Goal: Task Accomplishment & Management: Use online tool/utility

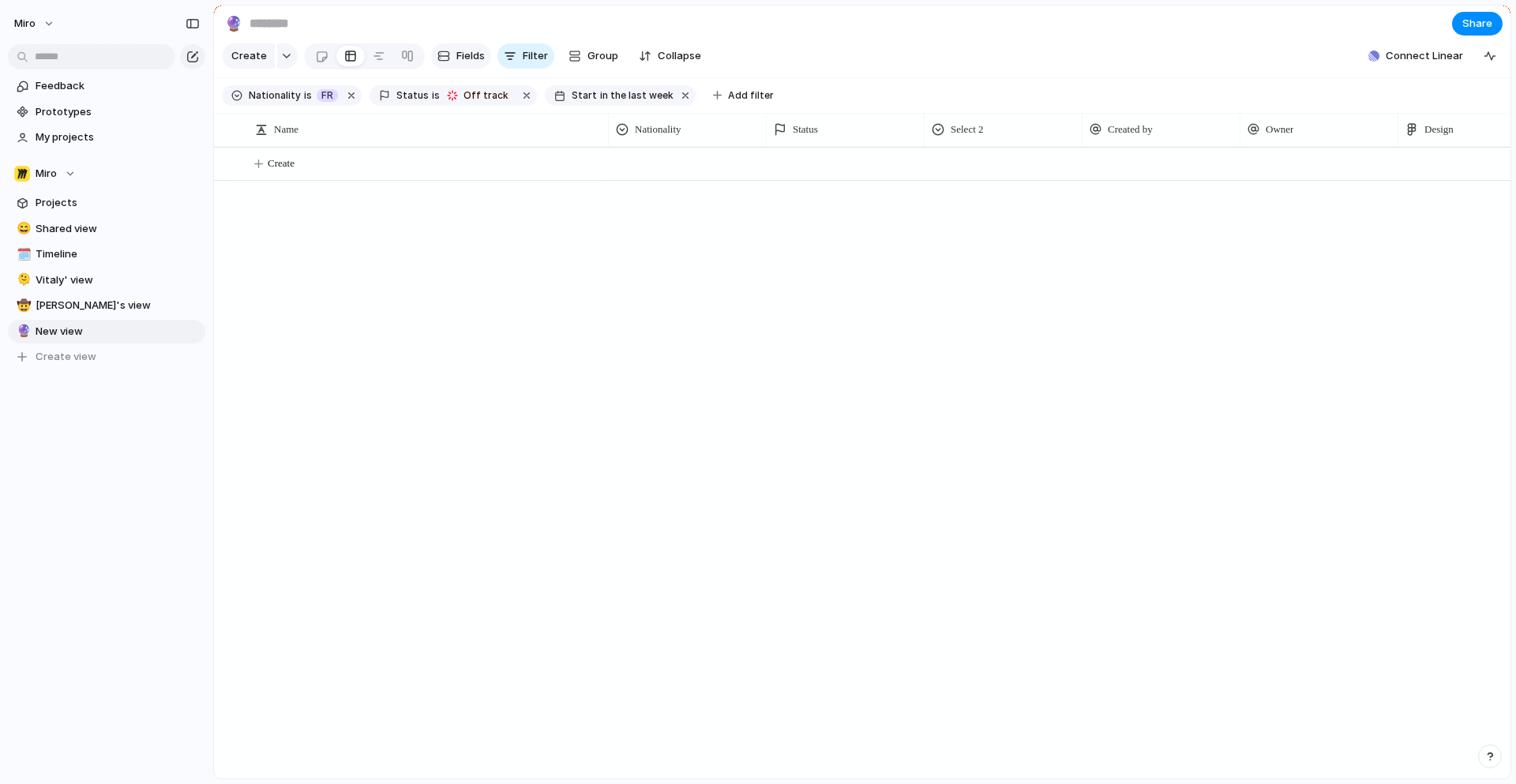
click at [472, 51] on span "Fields" at bounding box center [470, 56] width 28 height 16
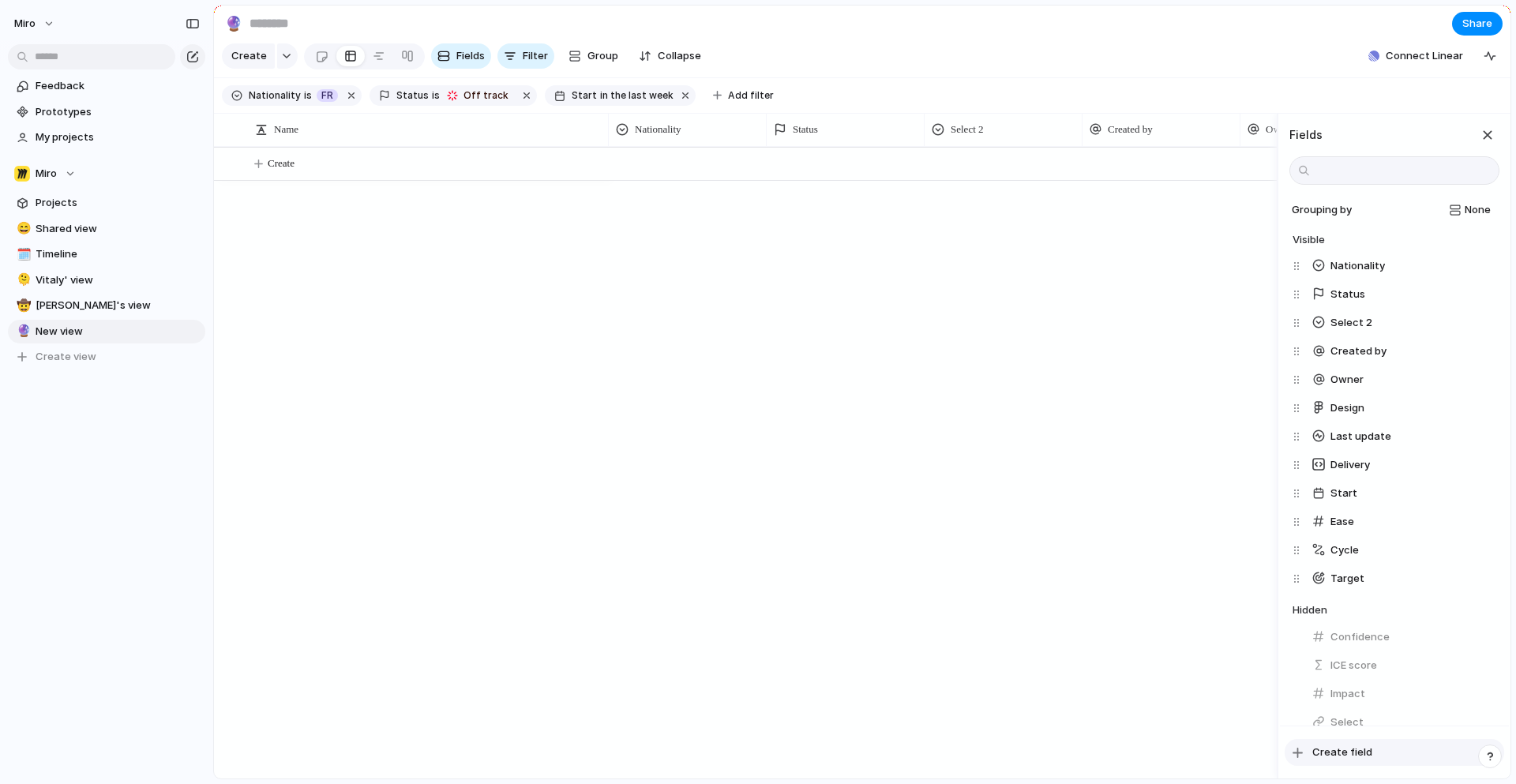
click at [1344, 743] on button "Create field" at bounding box center [1395, 752] width 219 height 26
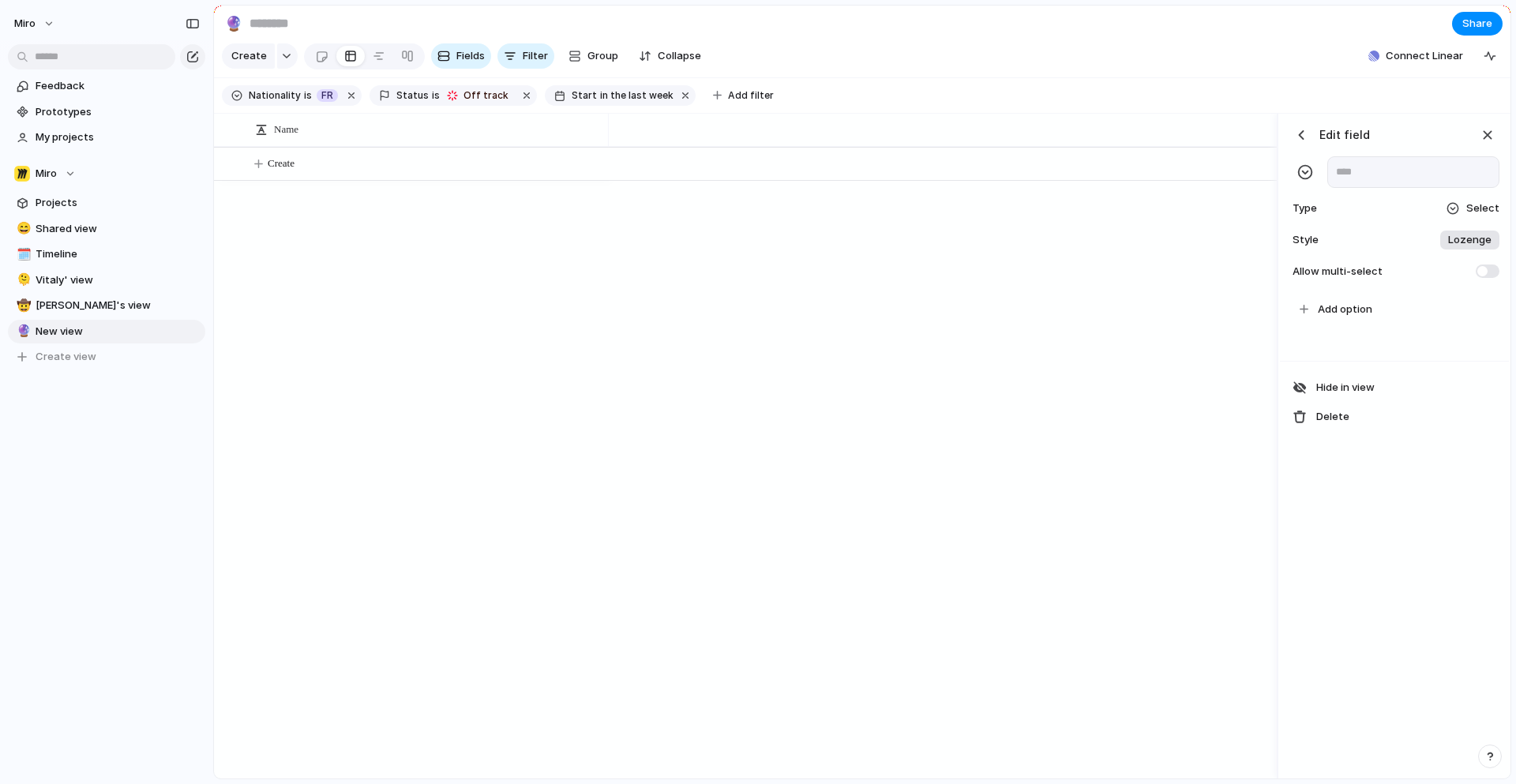
scroll to position [0, 1425]
click at [1482, 202] on span "Select" at bounding box center [1483, 208] width 33 height 16
click at [1469, 206] on div "Checkbox Text Figma Link Select User Number Date Team Rating Formula Company" at bounding box center [758, 392] width 1516 height 784
click at [1480, 135] on div "button" at bounding box center [1488, 135] width 18 height 18
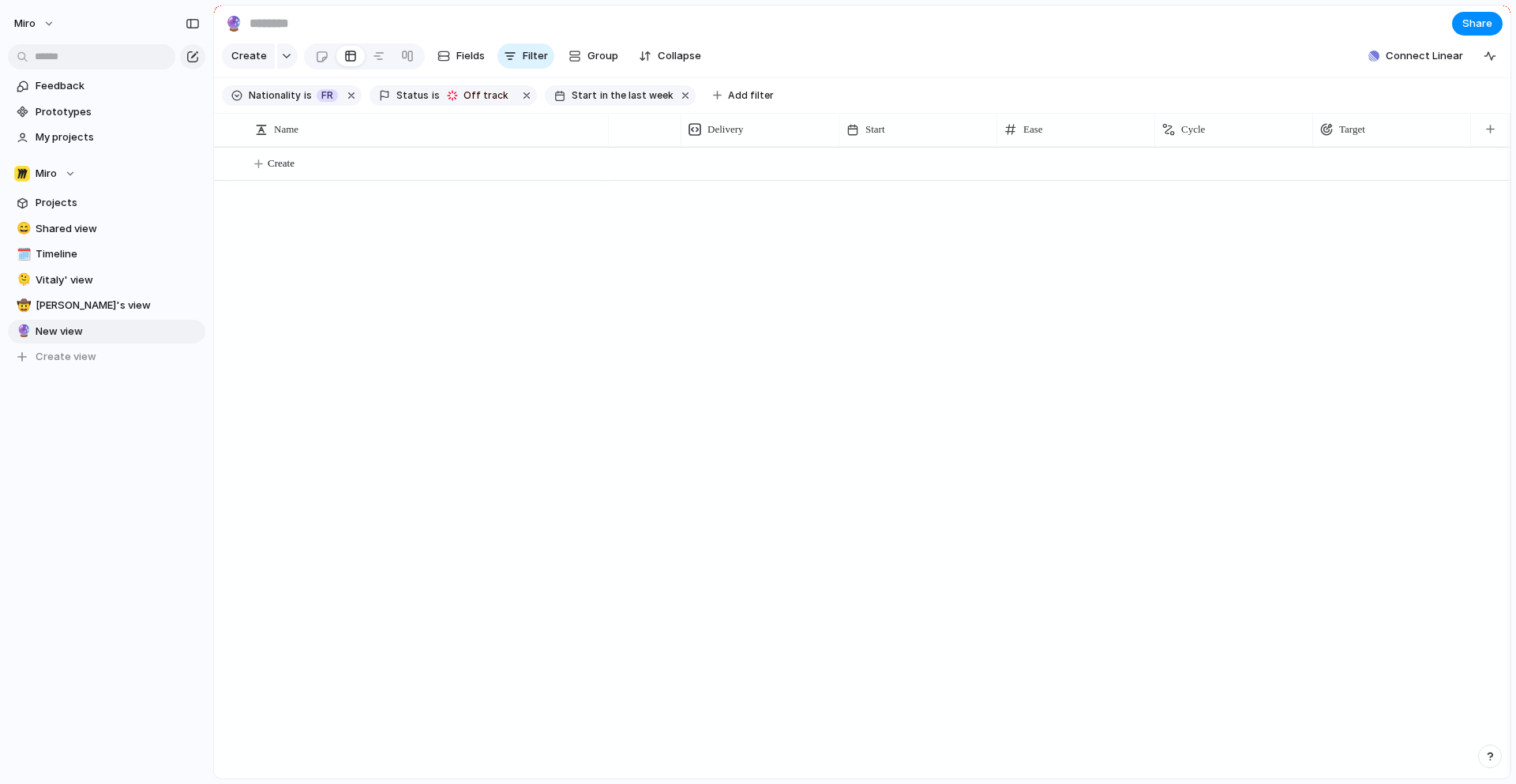
scroll to position [0, 1033]
click at [1489, 136] on button "button" at bounding box center [1490, 129] width 32 height 28
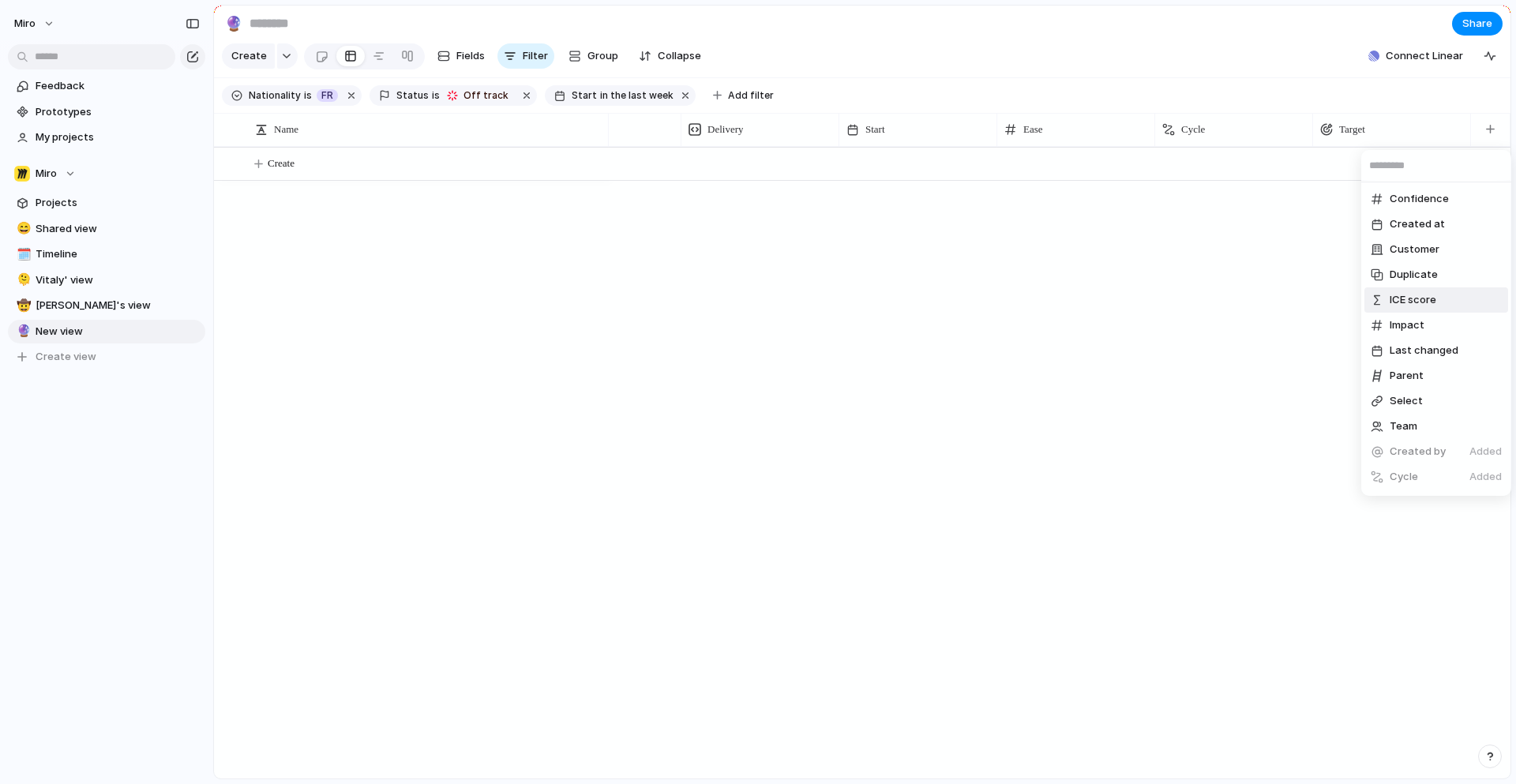
click at [1179, 271] on div "Confidence Created at Customer Duplicate ICE score Impact Last changed Parent S…" at bounding box center [758, 392] width 1516 height 784
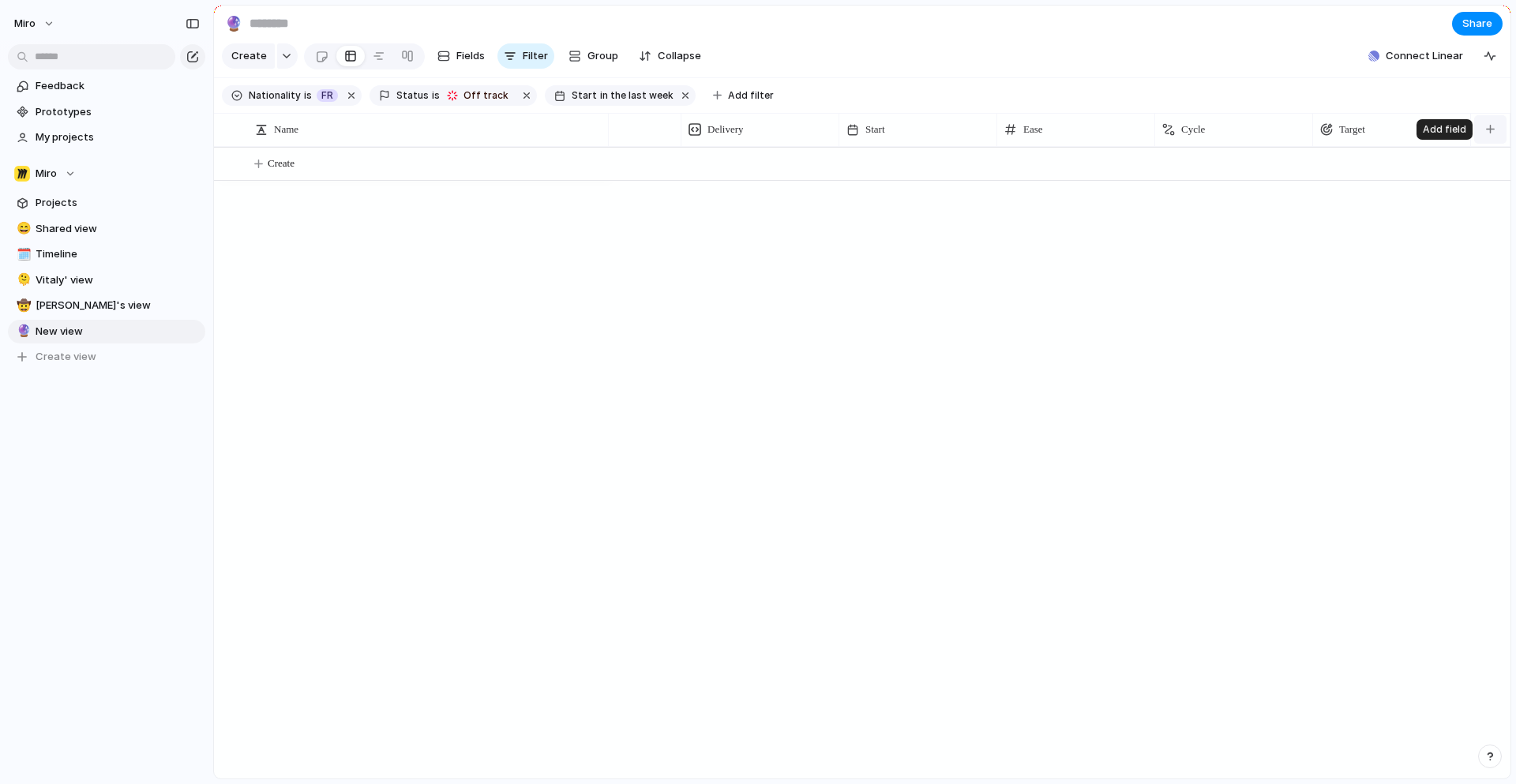
click at [1494, 129] on button "button" at bounding box center [1490, 129] width 32 height 28
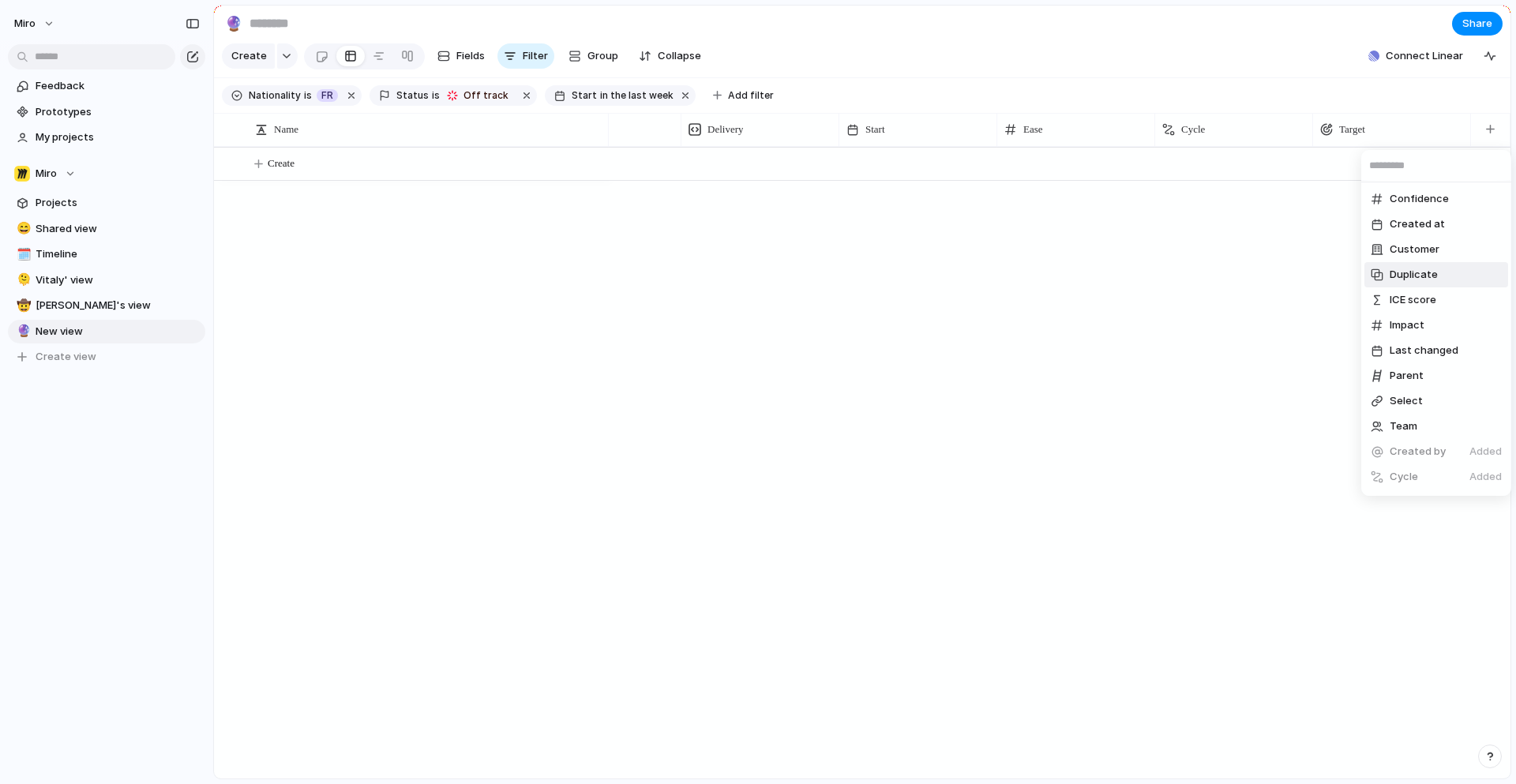
click at [737, 314] on div "Confidence Created at Customer Duplicate ICE score Impact Last changed Parent S…" at bounding box center [758, 392] width 1516 height 784
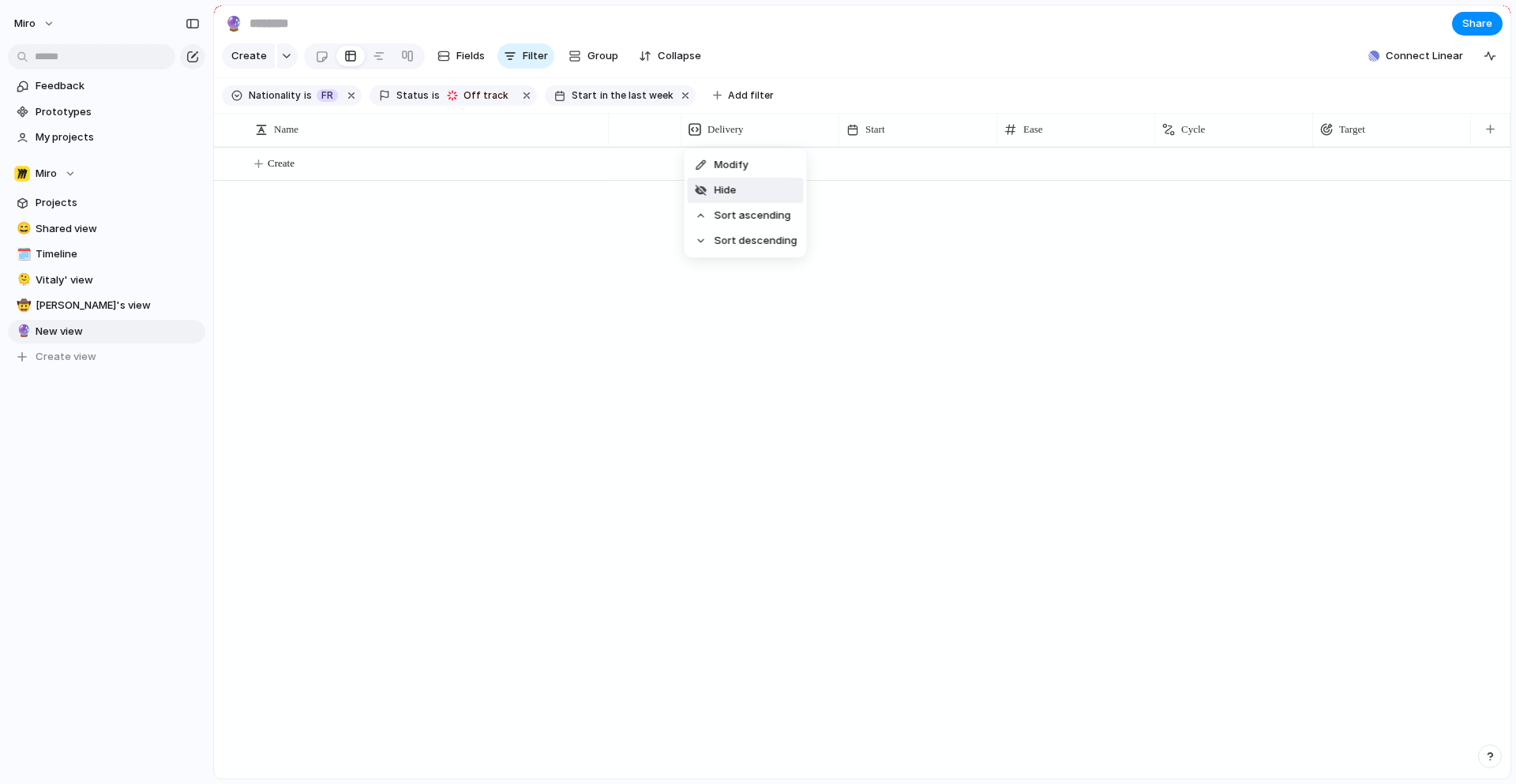
click at [882, 226] on div "Modify Hide Sort ascending Sort descending" at bounding box center [758, 392] width 1516 height 784
click at [775, 126] on div "Delivery" at bounding box center [760, 129] width 143 height 16
click at [479, 59] on span "Fields" at bounding box center [470, 56] width 28 height 16
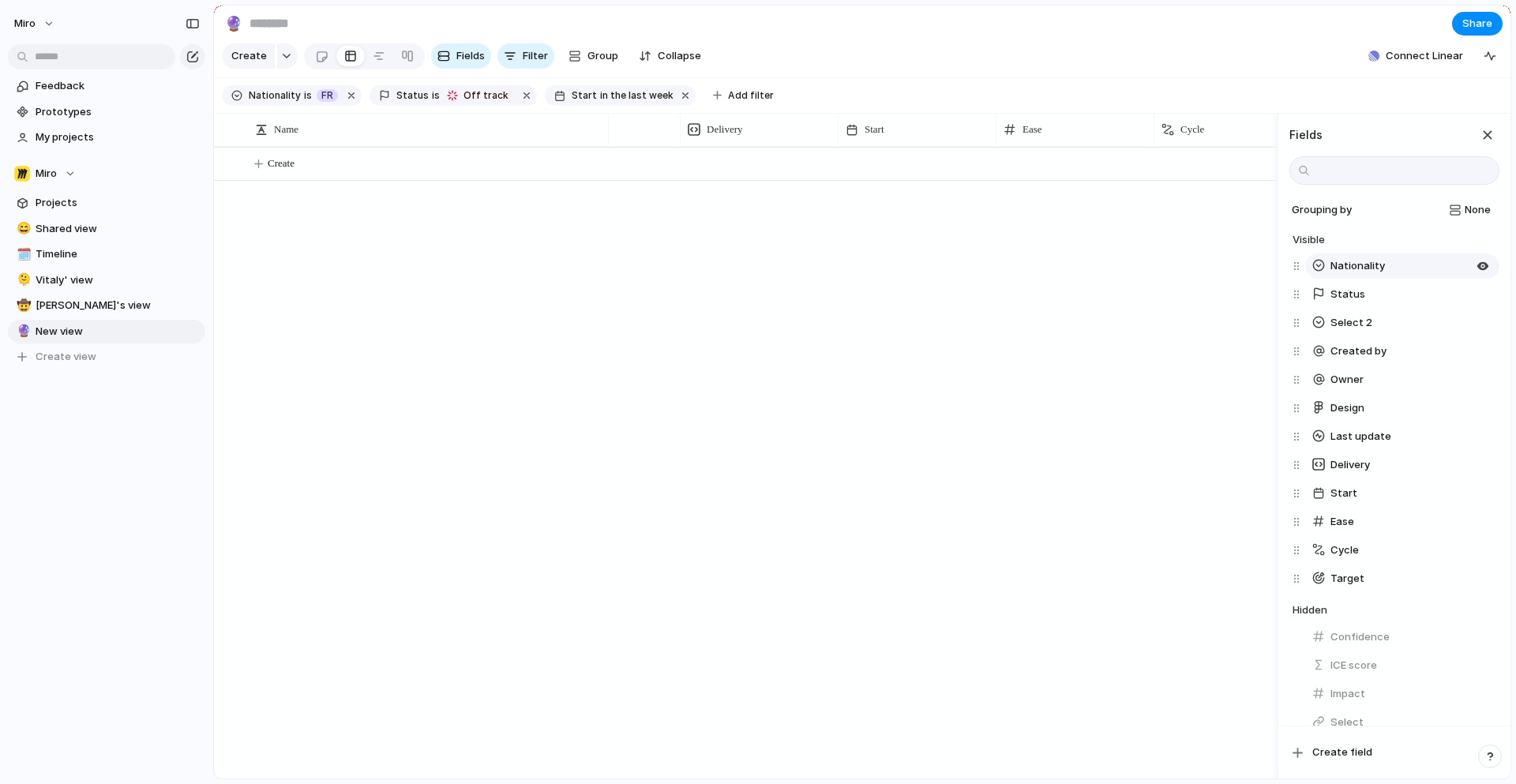
click at [1416, 267] on button "Nationality" at bounding box center [1402, 266] width 194 height 25
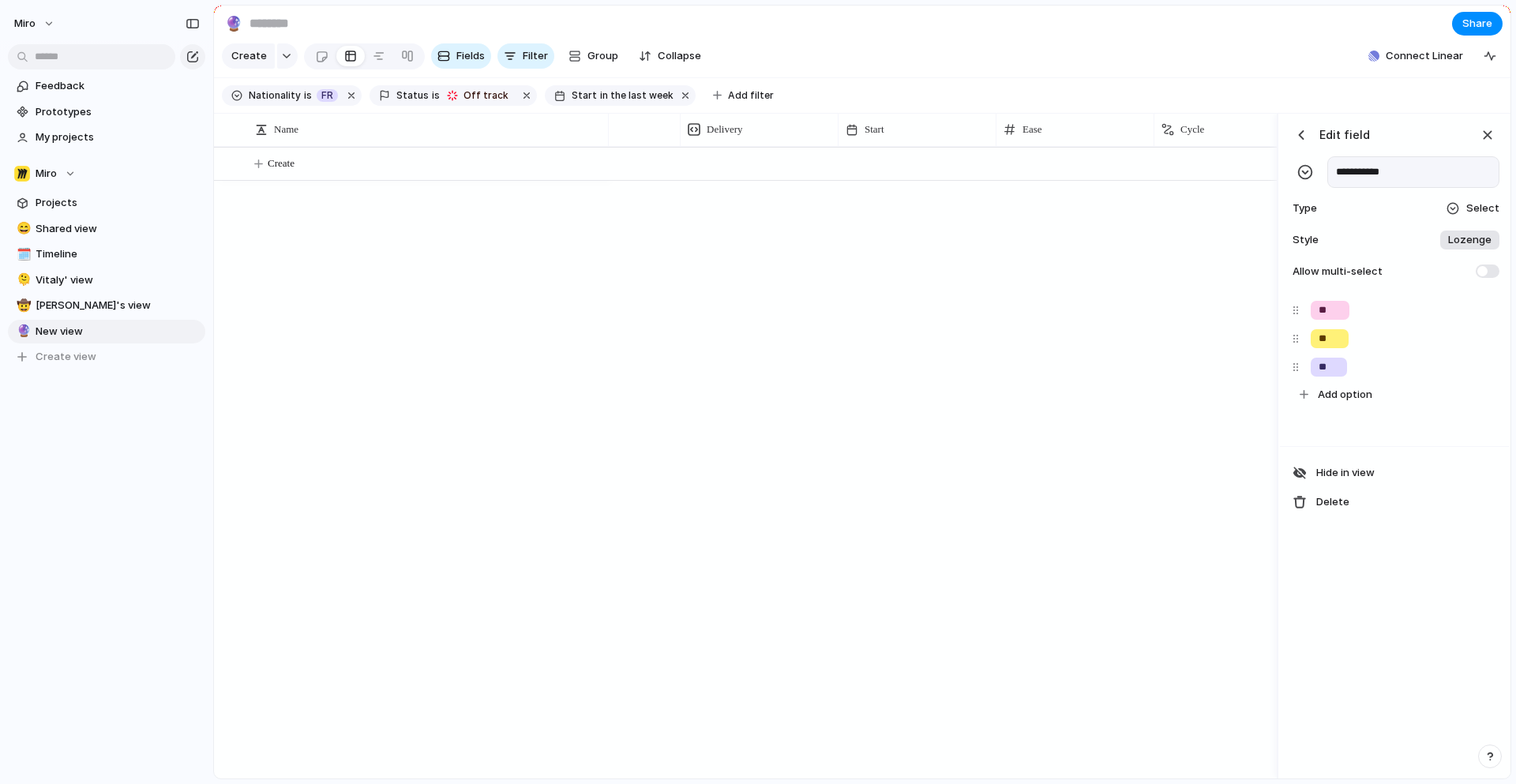
click at [1303, 141] on div "button" at bounding box center [1302, 135] width 16 height 16
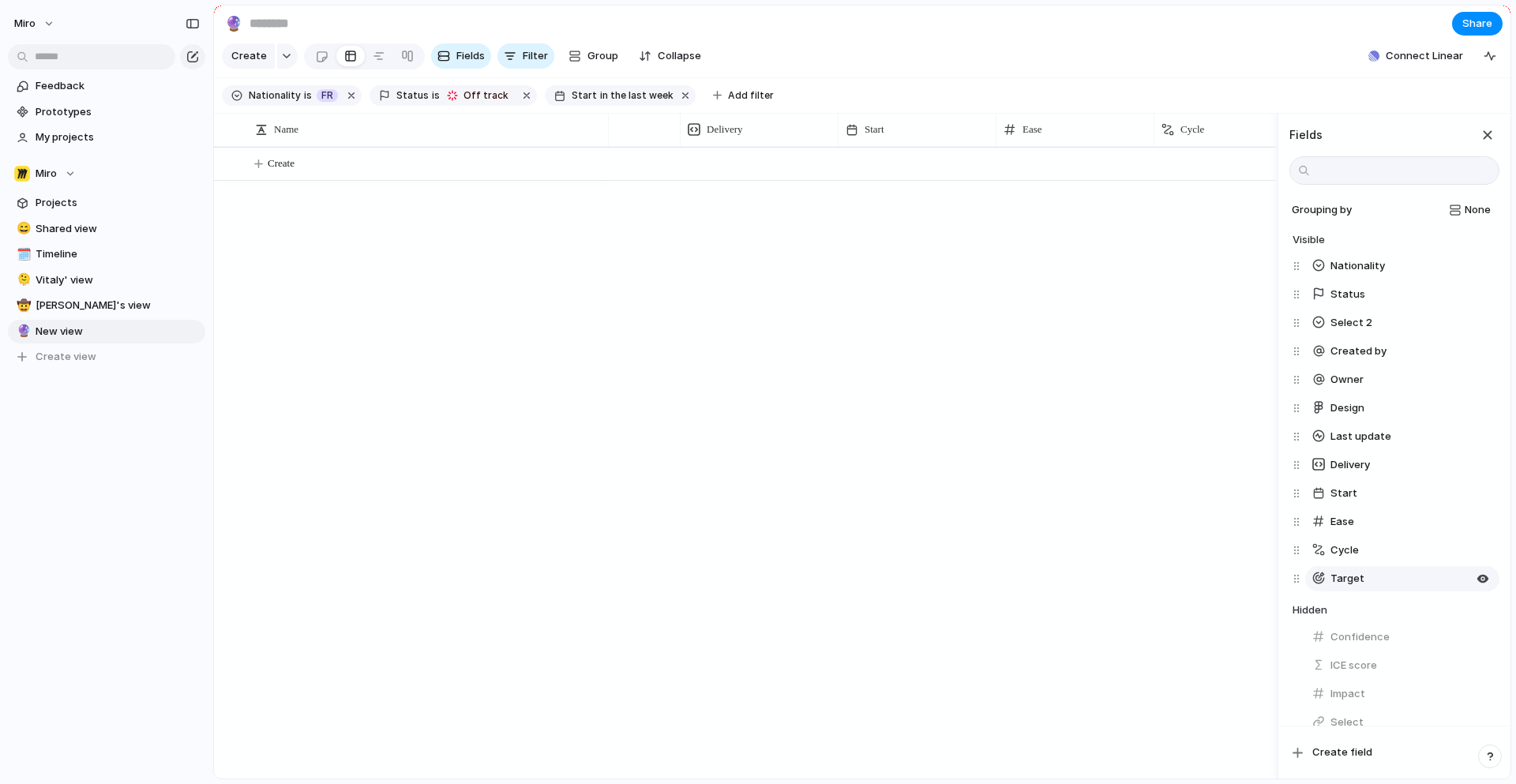
click at [1348, 581] on span "Target" at bounding box center [1348, 578] width 34 height 16
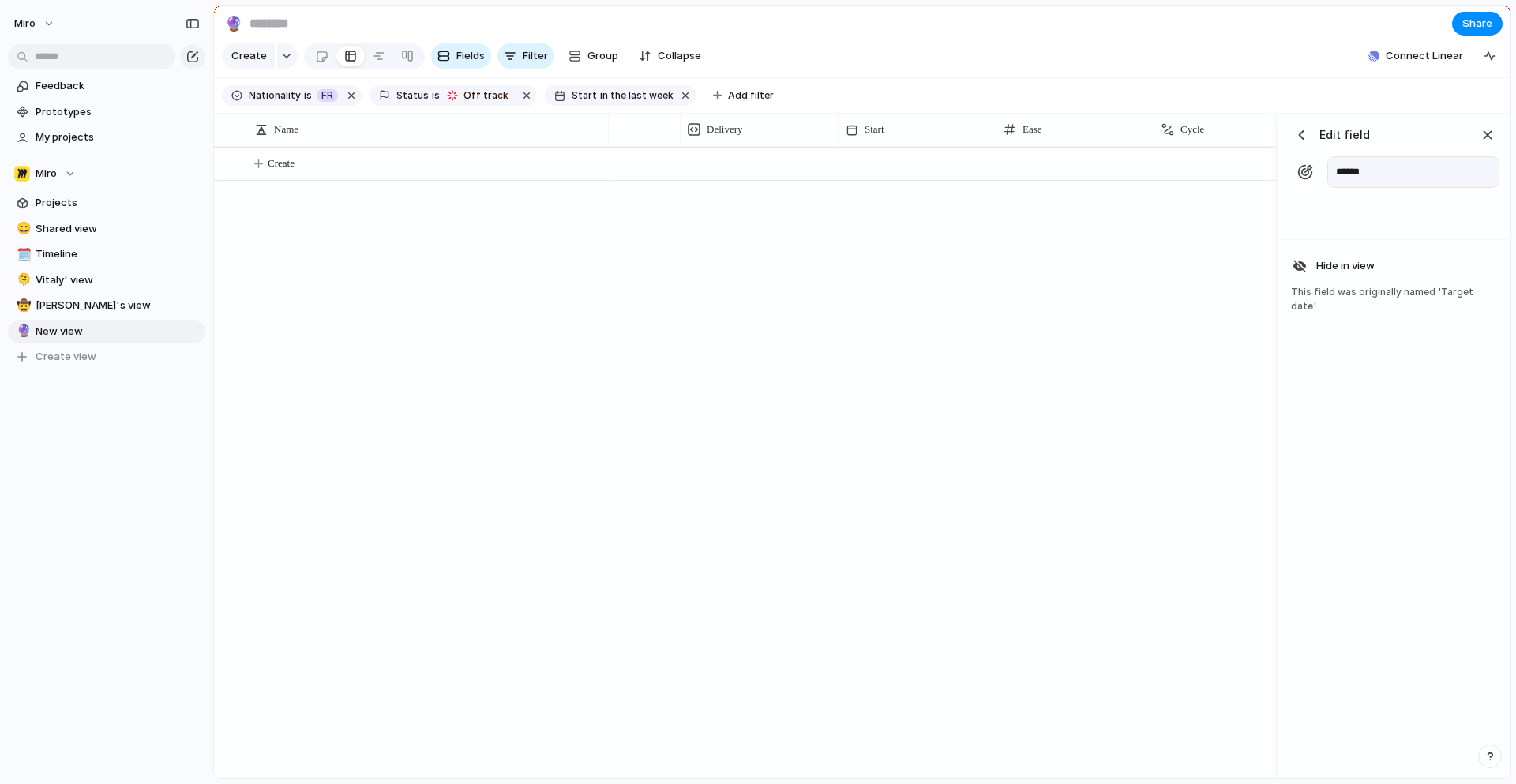
click at [1303, 129] on div "button" at bounding box center [1302, 135] width 16 height 16
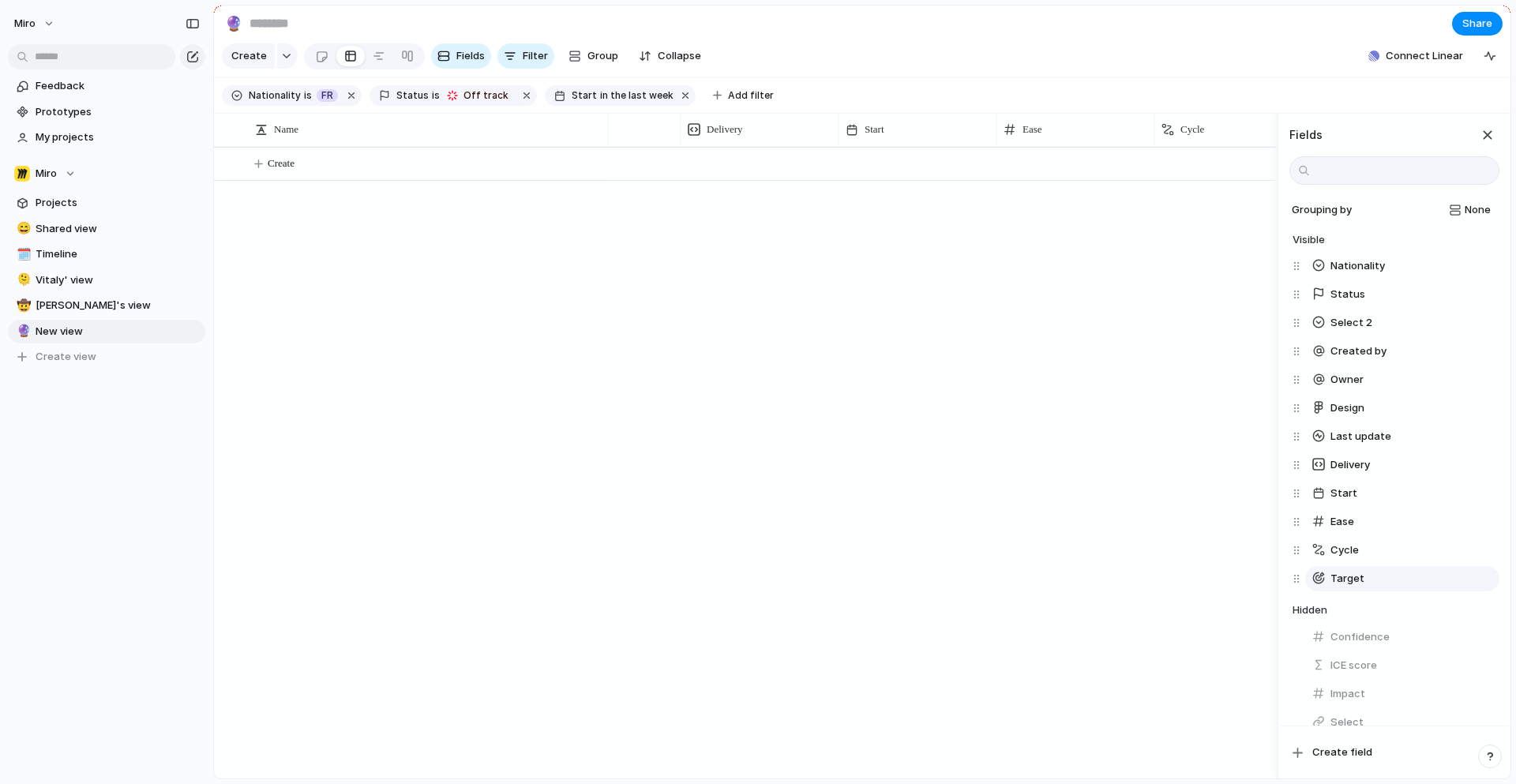
click at [1299, 576] on div at bounding box center [1299, 578] width 13 height 28
click at [1367, 548] on button "Cycle" at bounding box center [1402, 550] width 194 height 25
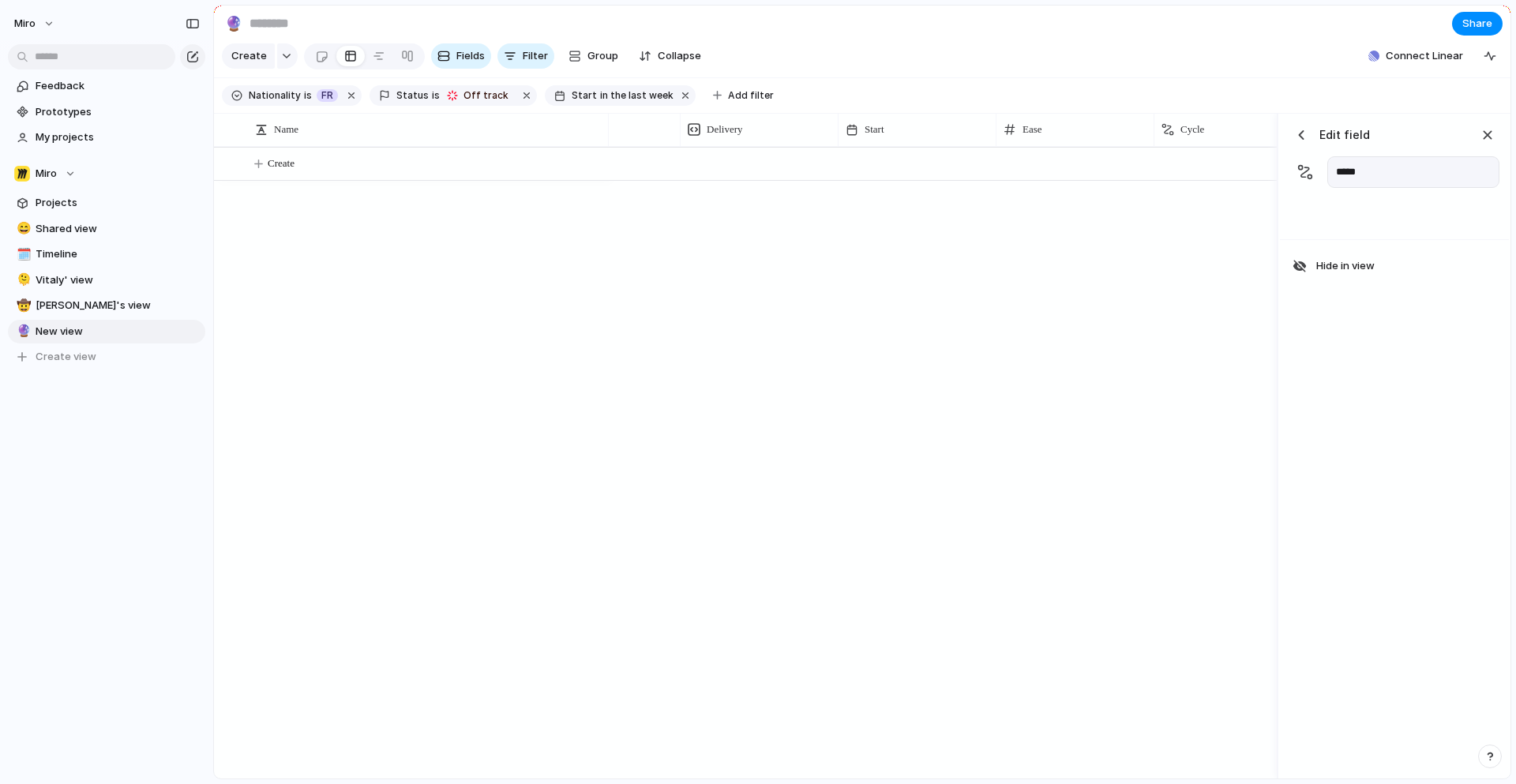
click at [1303, 132] on div "button" at bounding box center [1302, 135] width 16 height 16
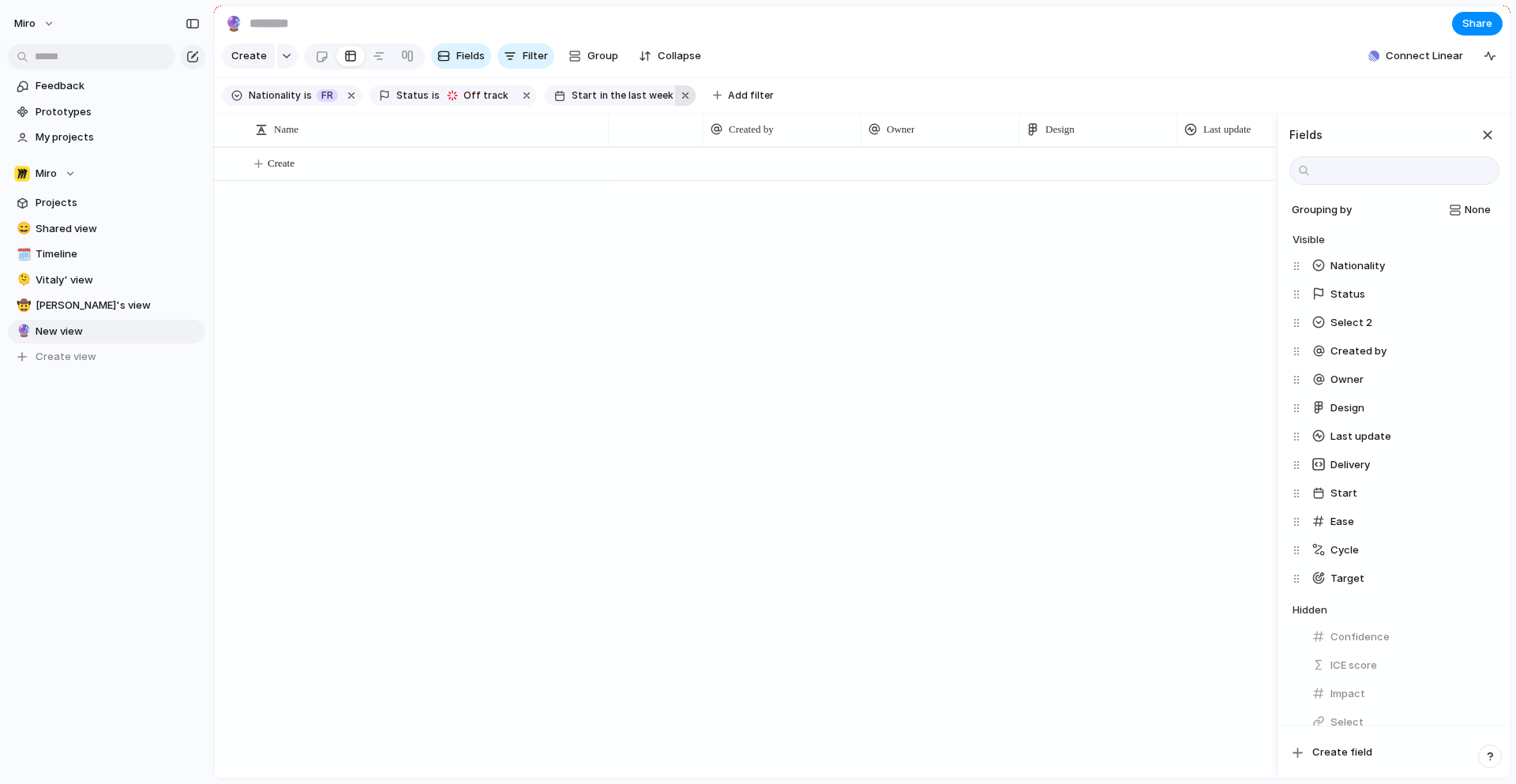
click at [675, 94] on button "button" at bounding box center [685, 95] width 21 height 21
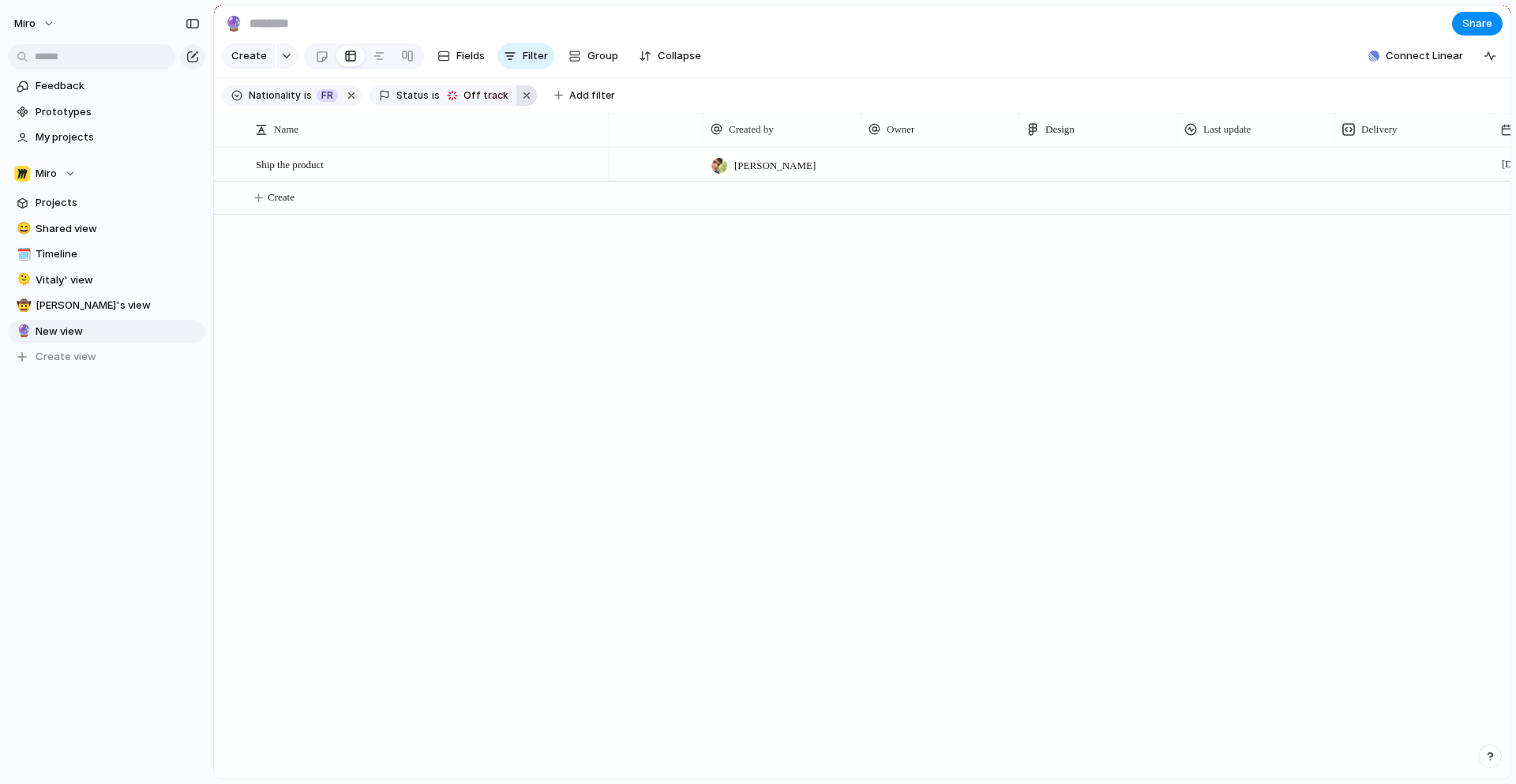
click at [516, 94] on button "button" at bounding box center [526, 95] width 21 height 21
click at [343, 96] on button "button" at bounding box center [351, 95] width 21 height 21
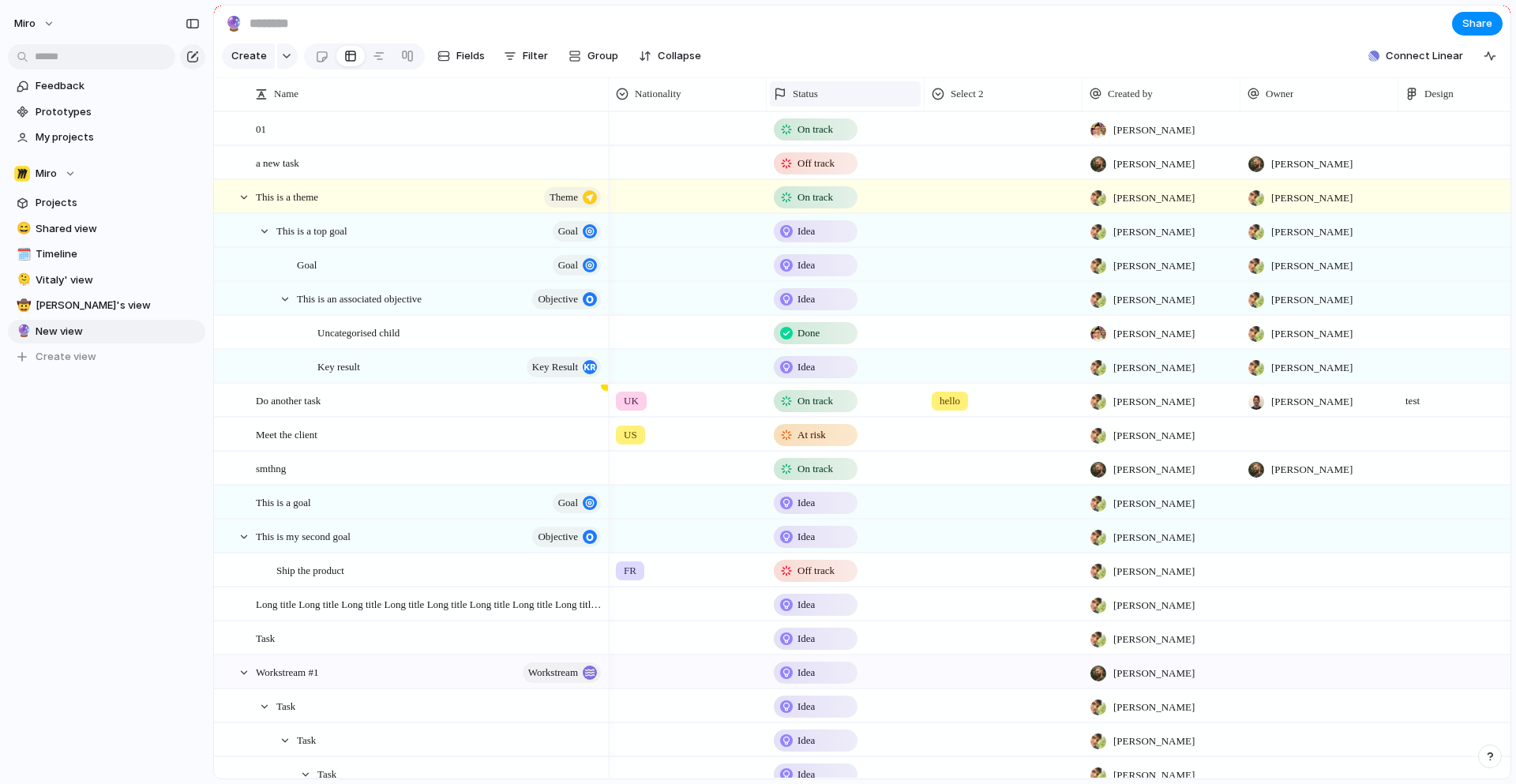
click at [828, 92] on div "Status" at bounding box center [845, 94] width 143 height 16
click at [1017, 104] on div "Modify Hide Sort ascending Sort descending" at bounding box center [758, 392] width 1516 height 784
click at [1017, 93] on div "Select 2" at bounding box center [1003, 94] width 143 height 16
click at [969, 128] on span "Modify" at bounding box center [975, 129] width 34 height 16
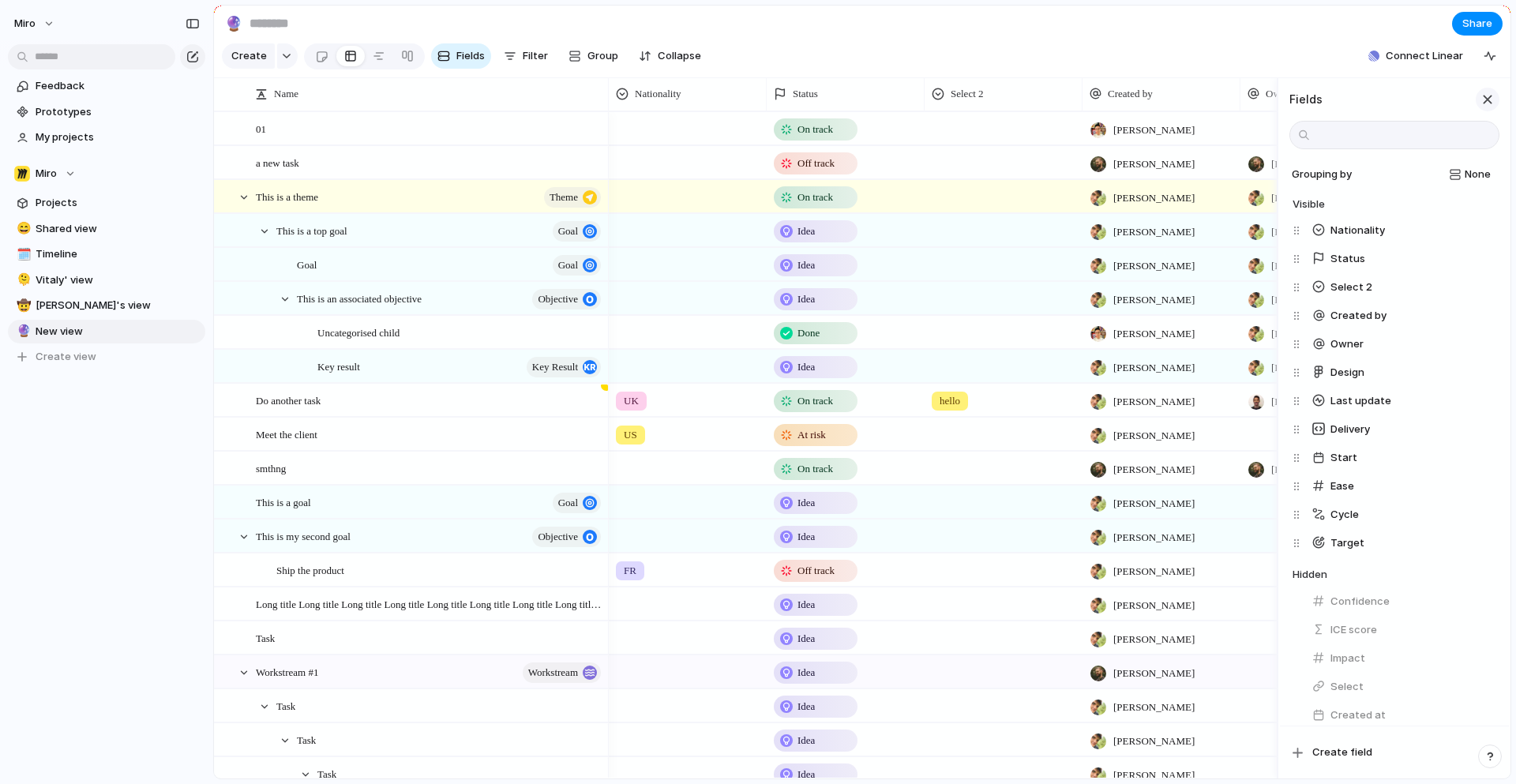
click at [1480, 99] on div "button" at bounding box center [1488, 100] width 18 height 18
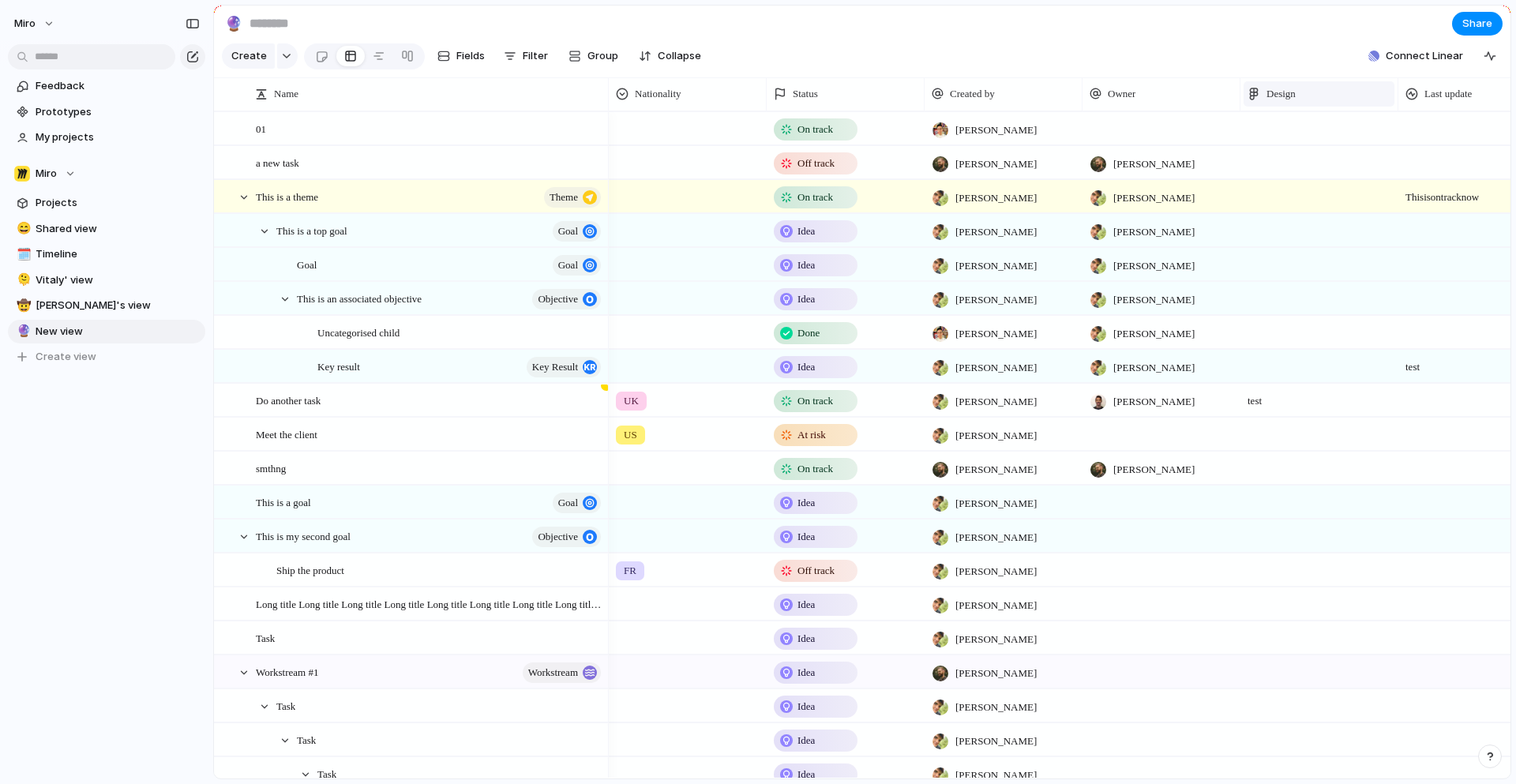
click at [1295, 91] on span "Design" at bounding box center [1281, 94] width 29 height 16
click at [1303, 132] on span "Modify" at bounding box center [1291, 129] width 34 height 16
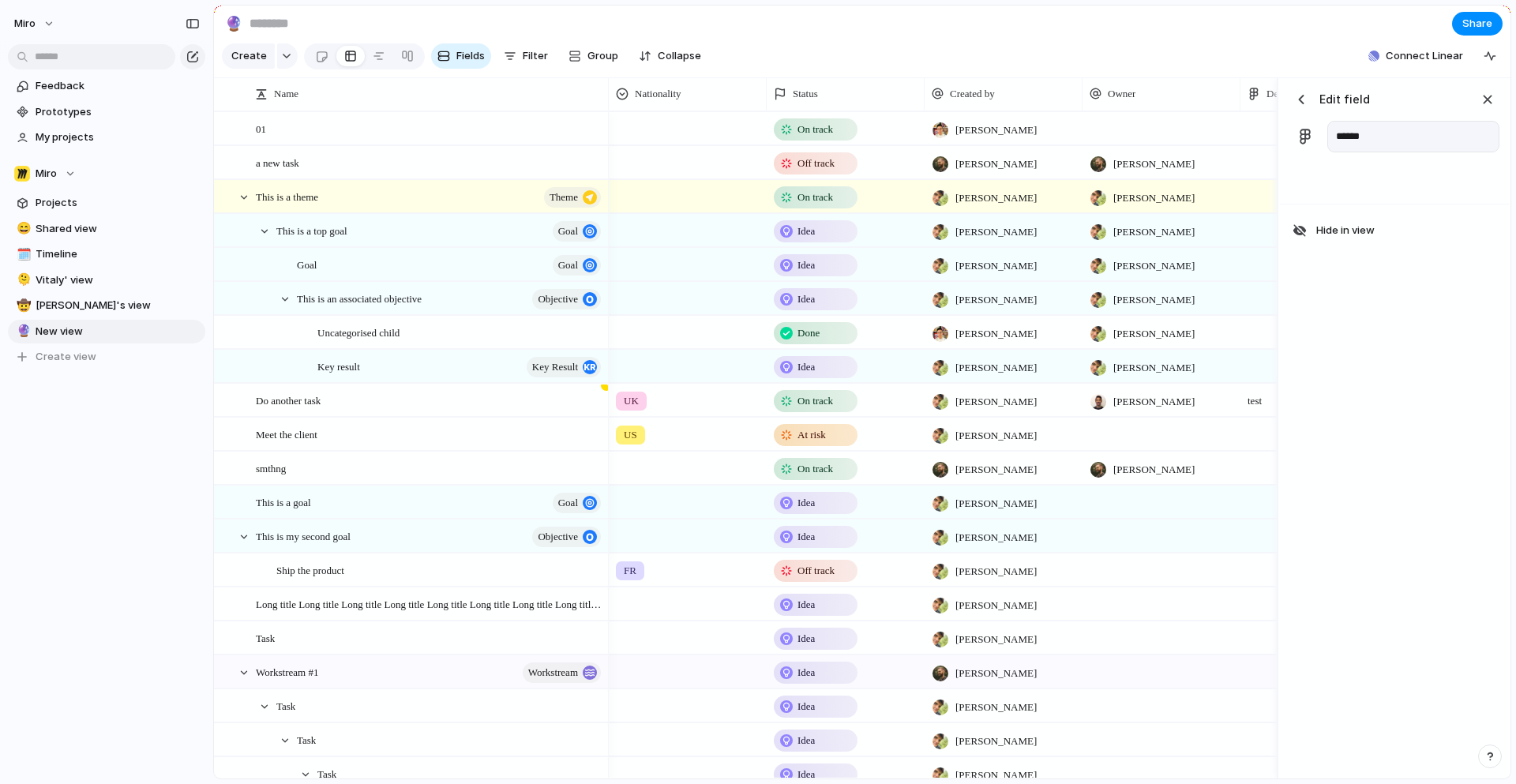
click at [1301, 98] on div "button" at bounding box center [1302, 100] width 16 height 16
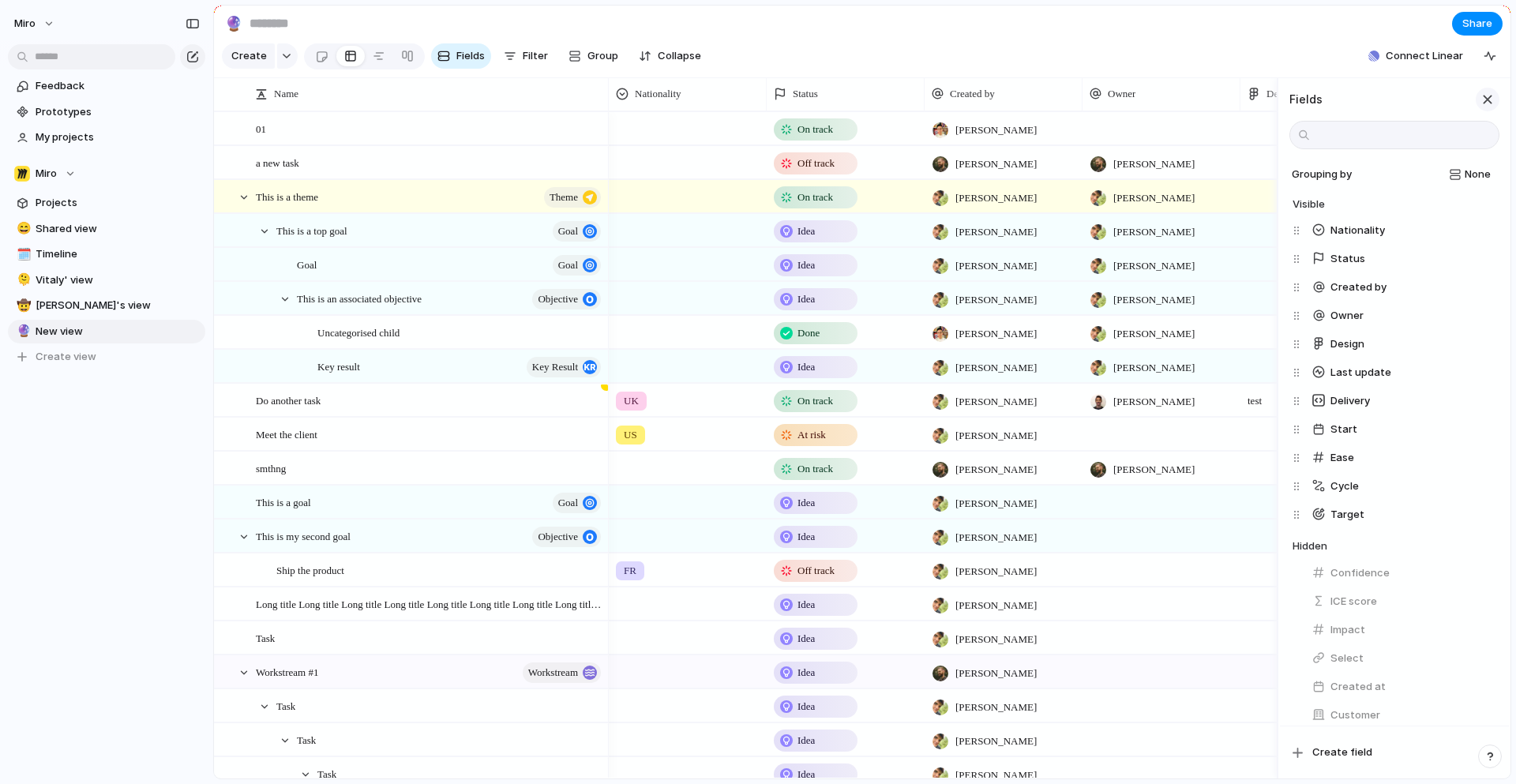
click at [1489, 97] on div "button" at bounding box center [1488, 100] width 18 height 18
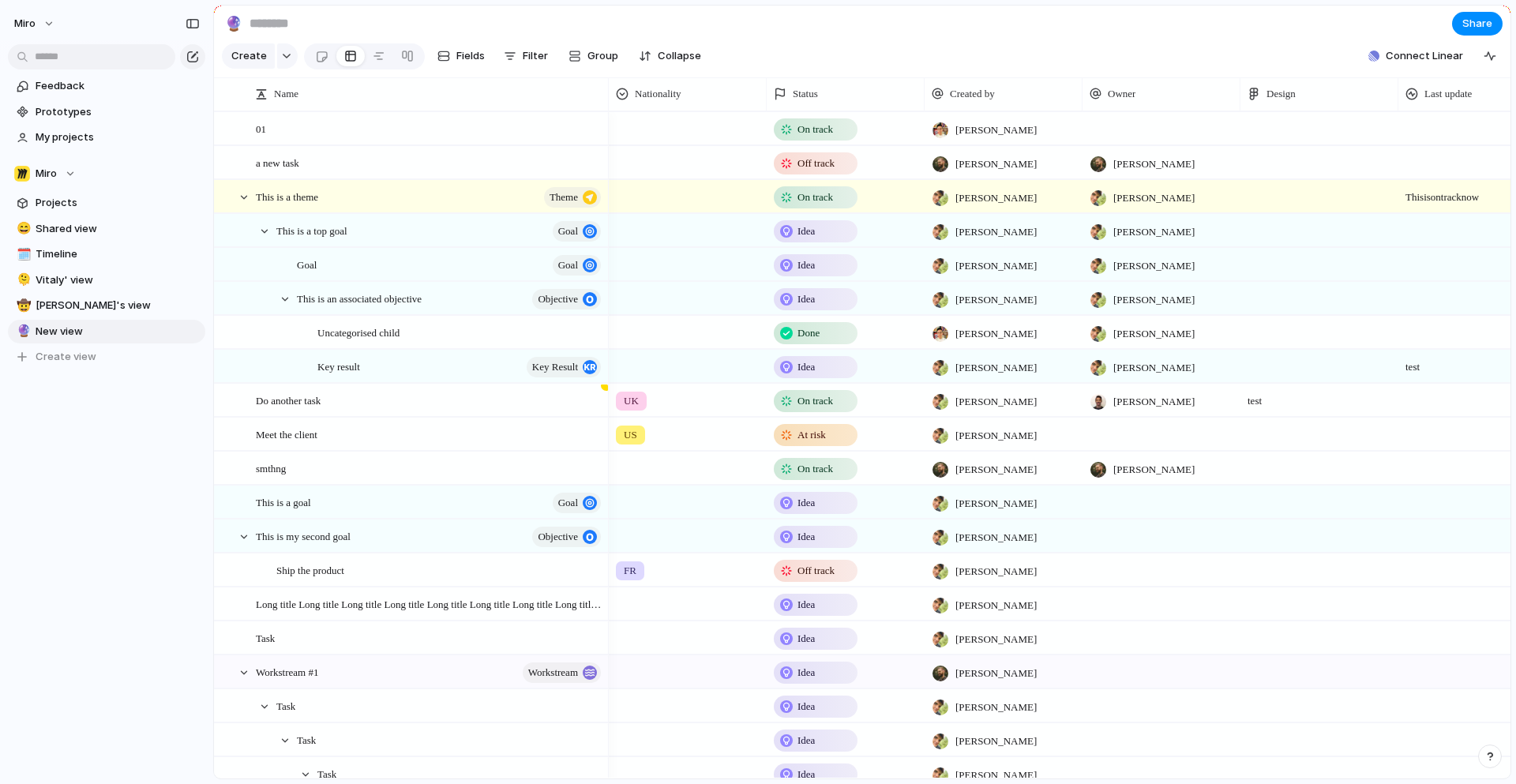
click at [962, 22] on section "🔮 Share" at bounding box center [863, 23] width 1297 height 35
click at [456, 63] on span "Fields" at bounding box center [470, 56] width 28 height 16
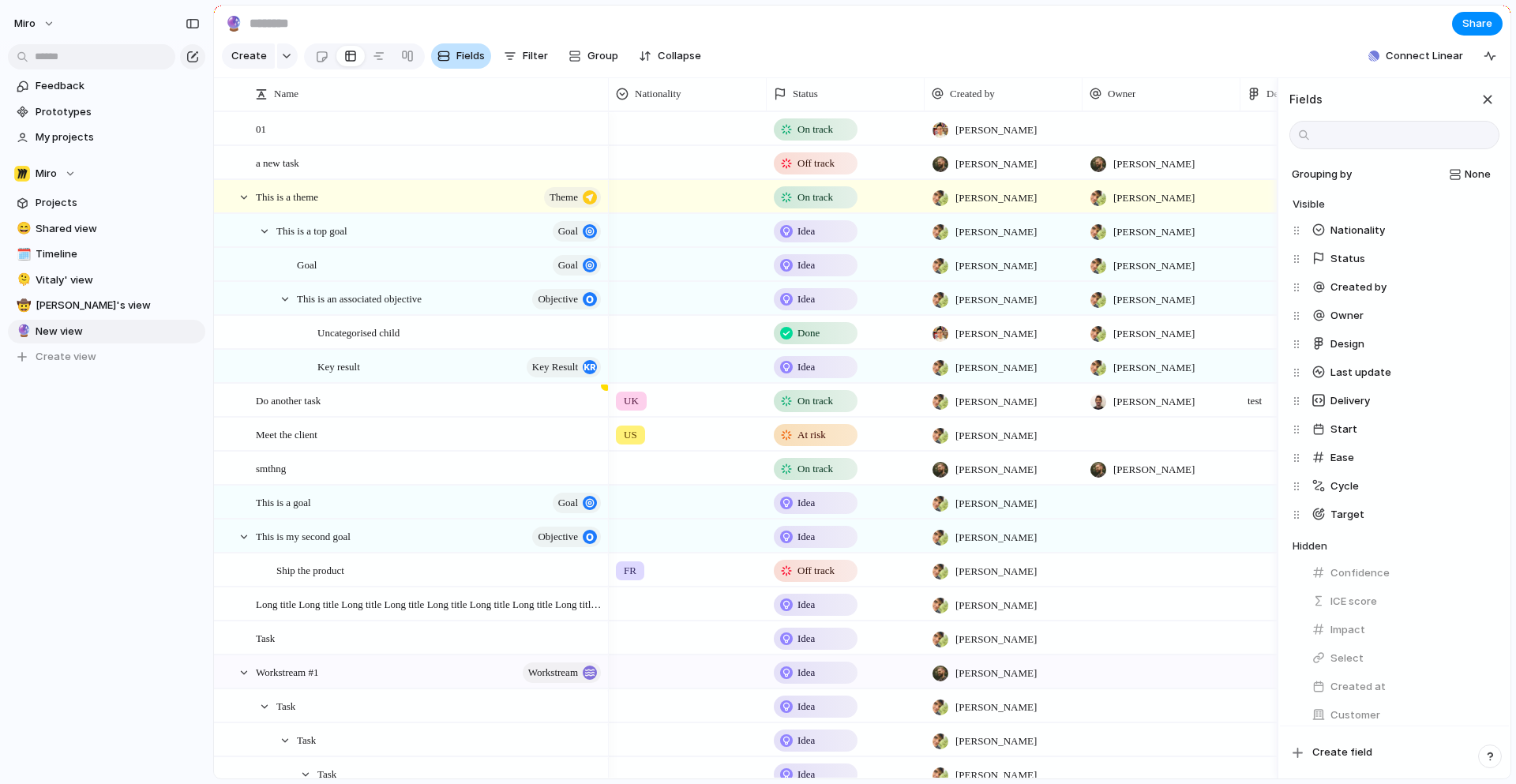
click at [469, 49] on span "Fields" at bounding box center [470, 56] width 28 height 16
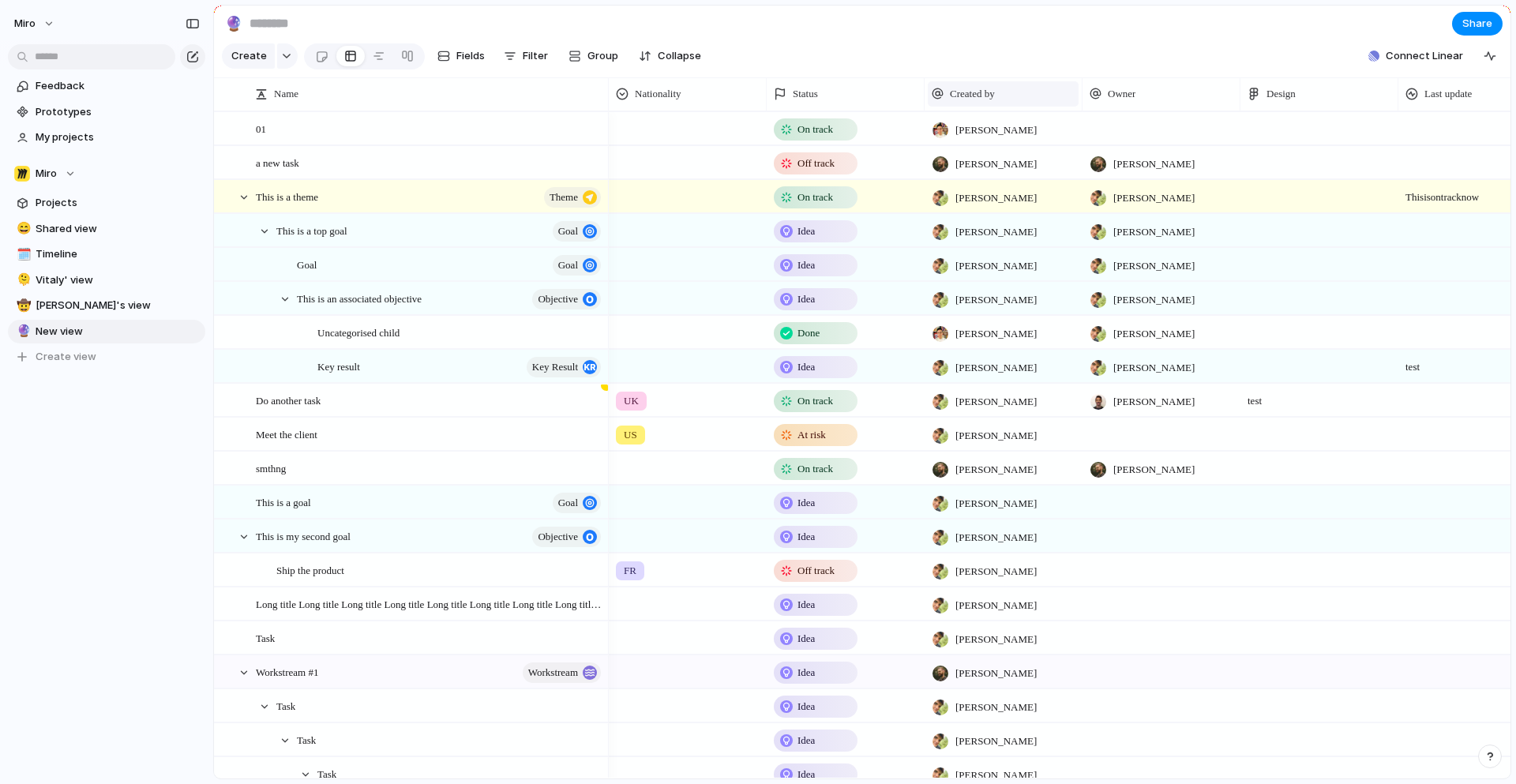
scroll to position [0, 876]
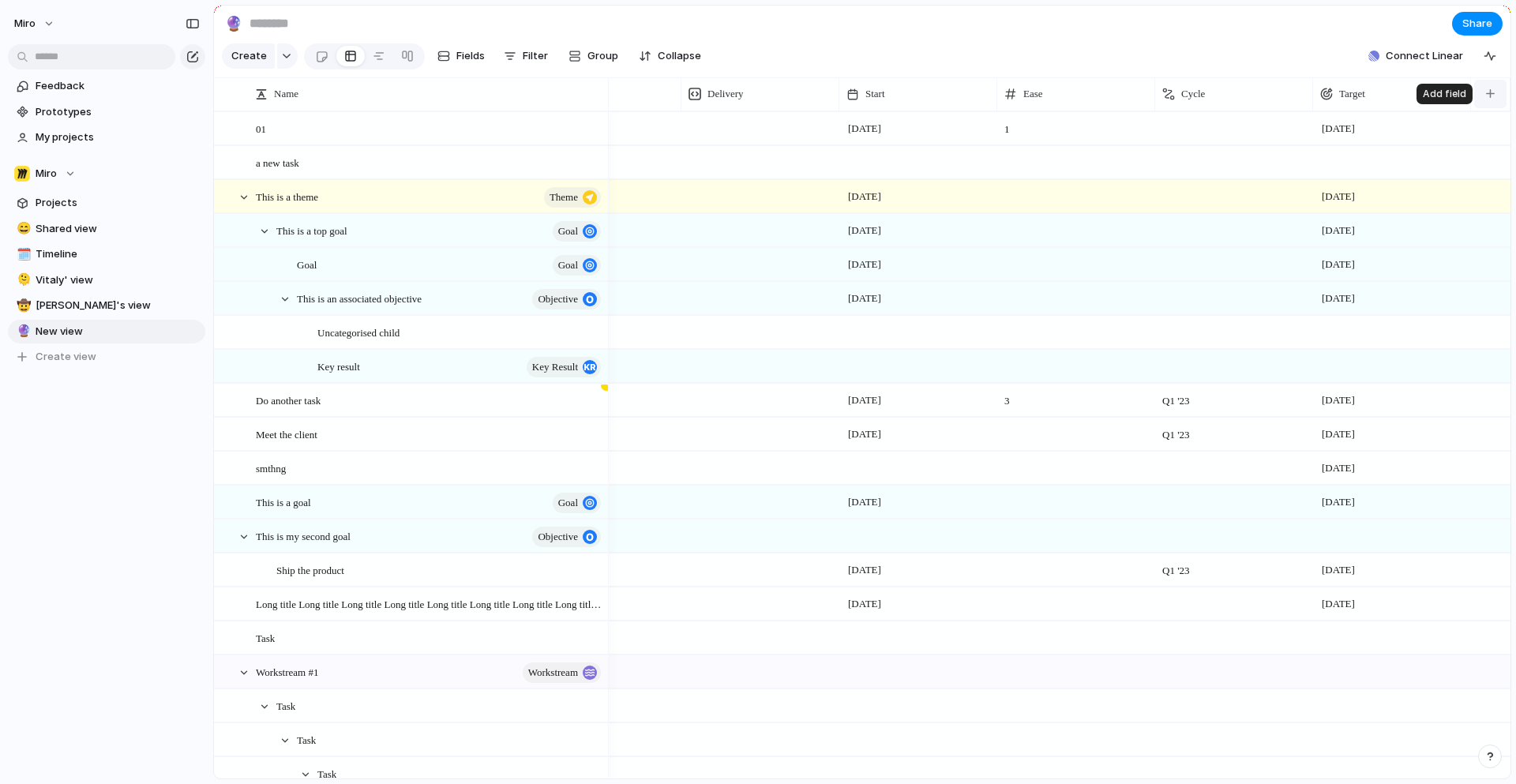
click at [1492, 100] on button "button" at bounding box center [1490, 93] width 32 height 28
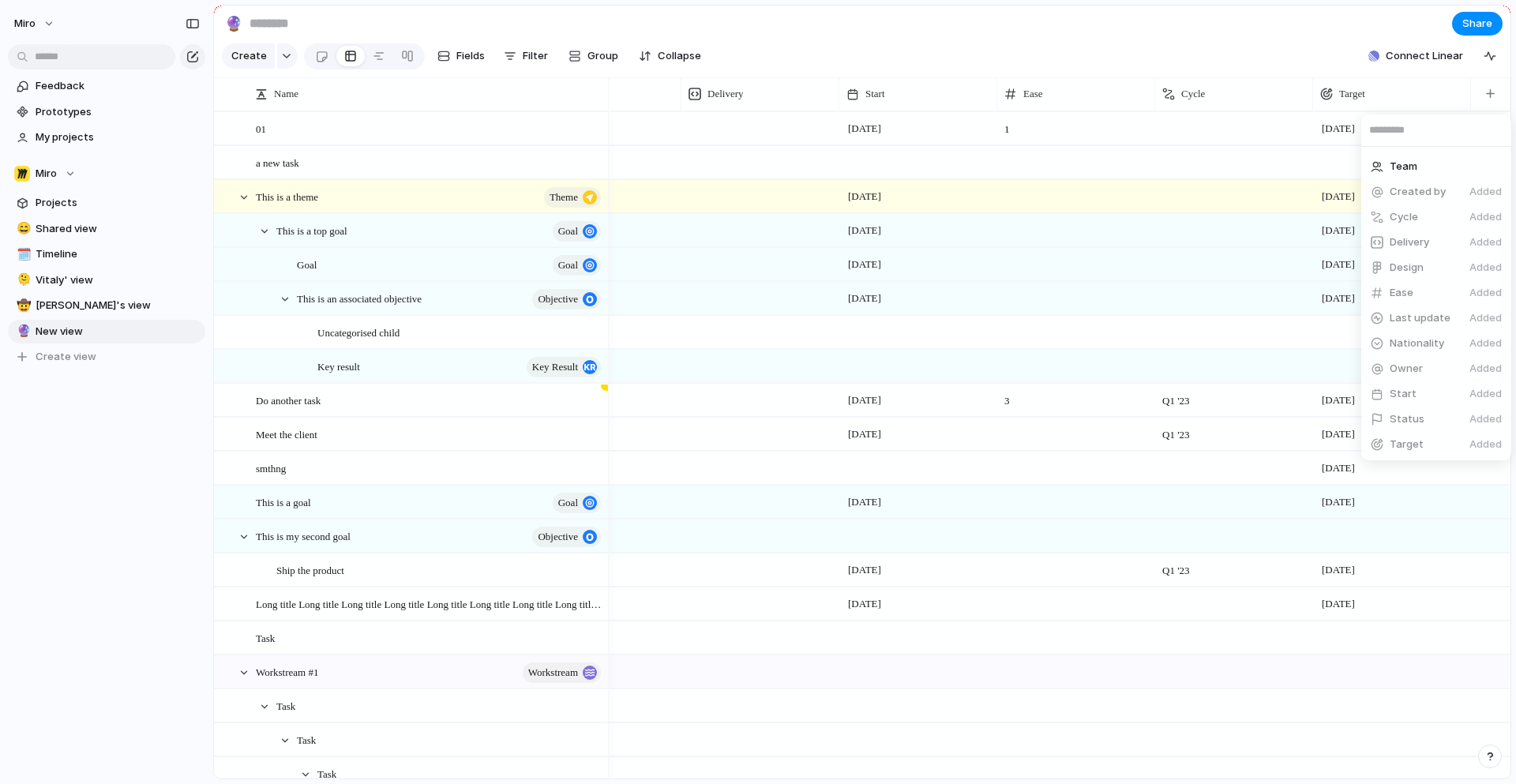
scroll to position [251, 0]
click at [1438, 446] on span "Create new field" at bounding box center [1431, 443] width 83 height 16
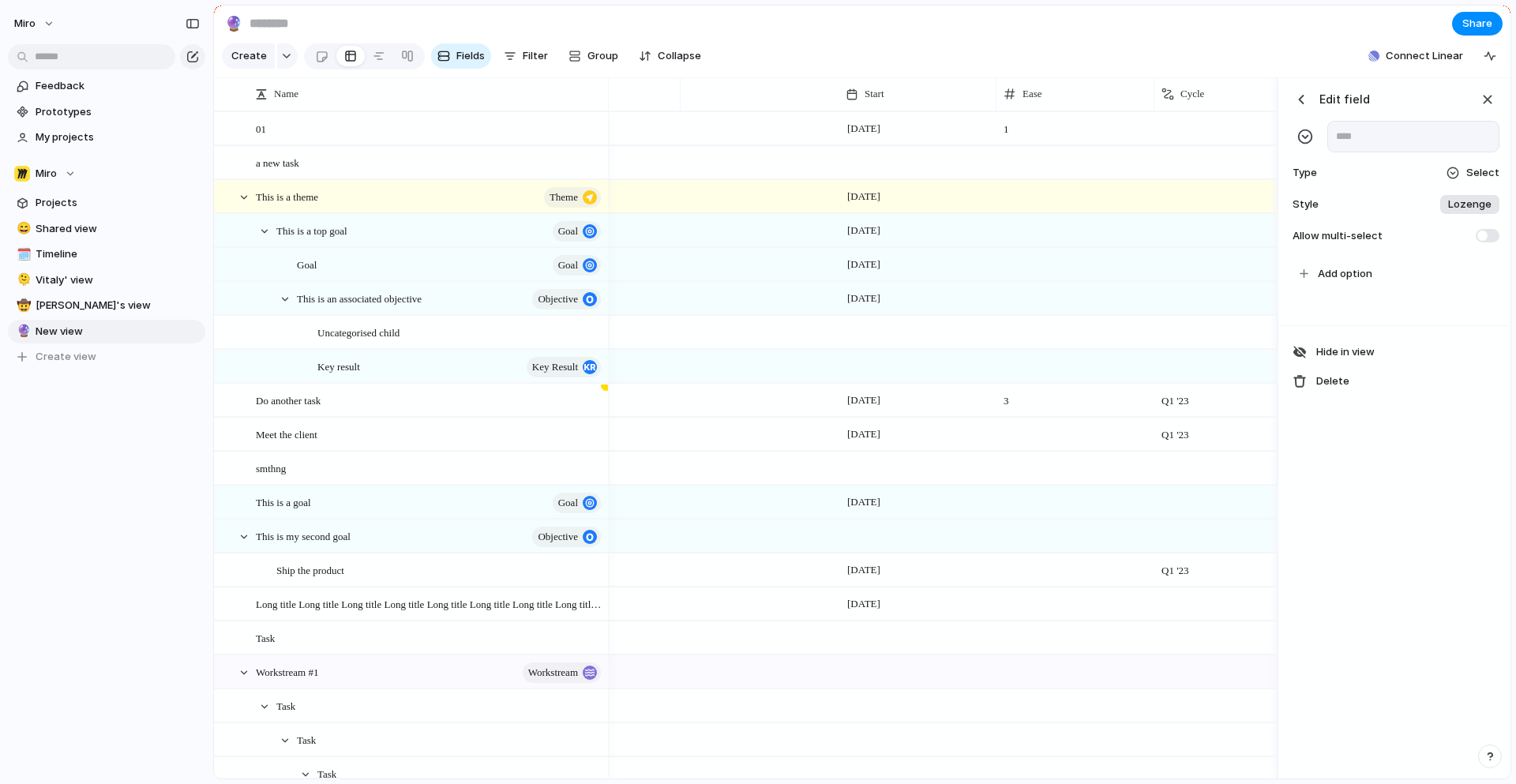
scroll to position [0, 1267]
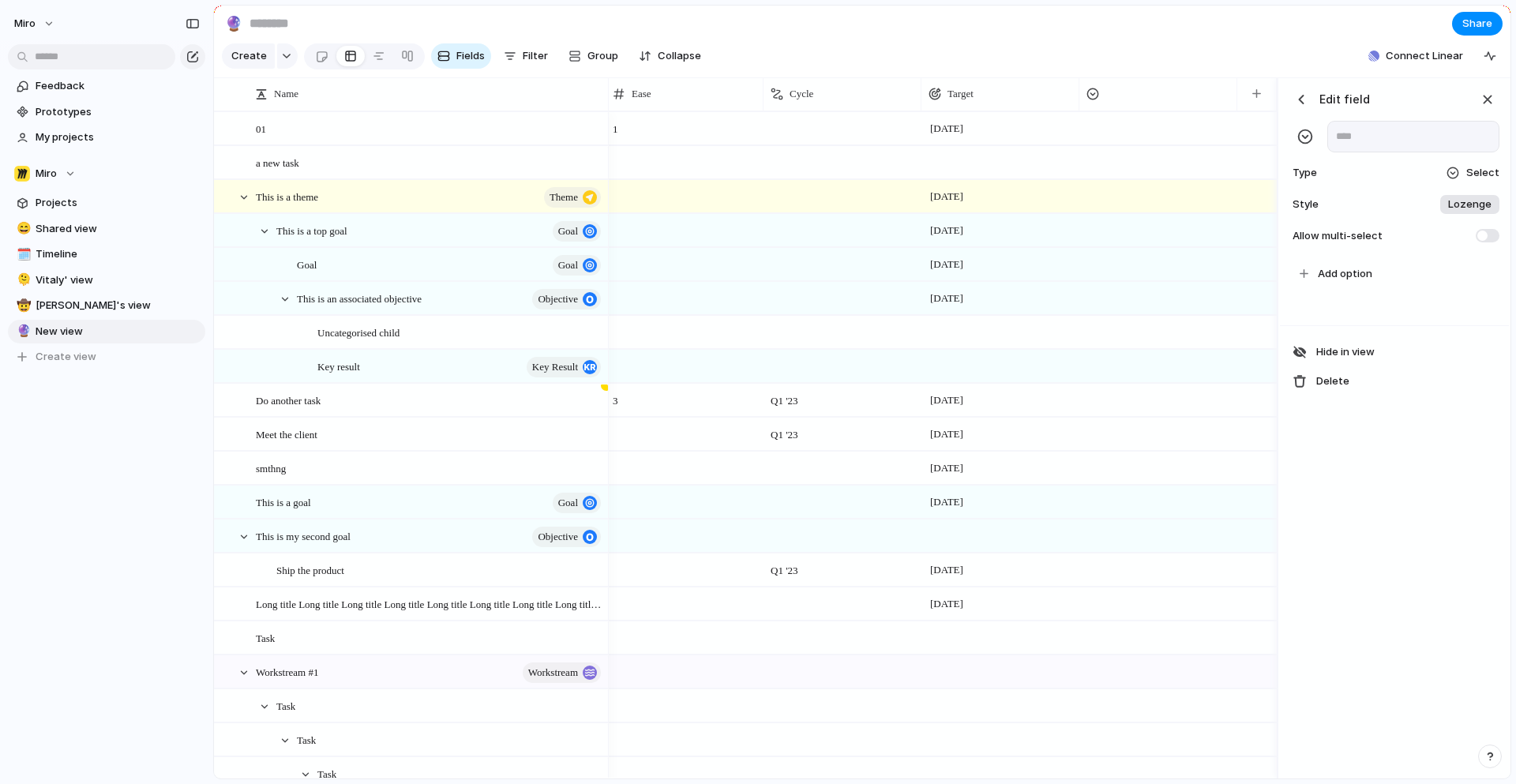
click at [1472, 168] on span "Select" at bounding box center [1483, 173] width 33 height 16
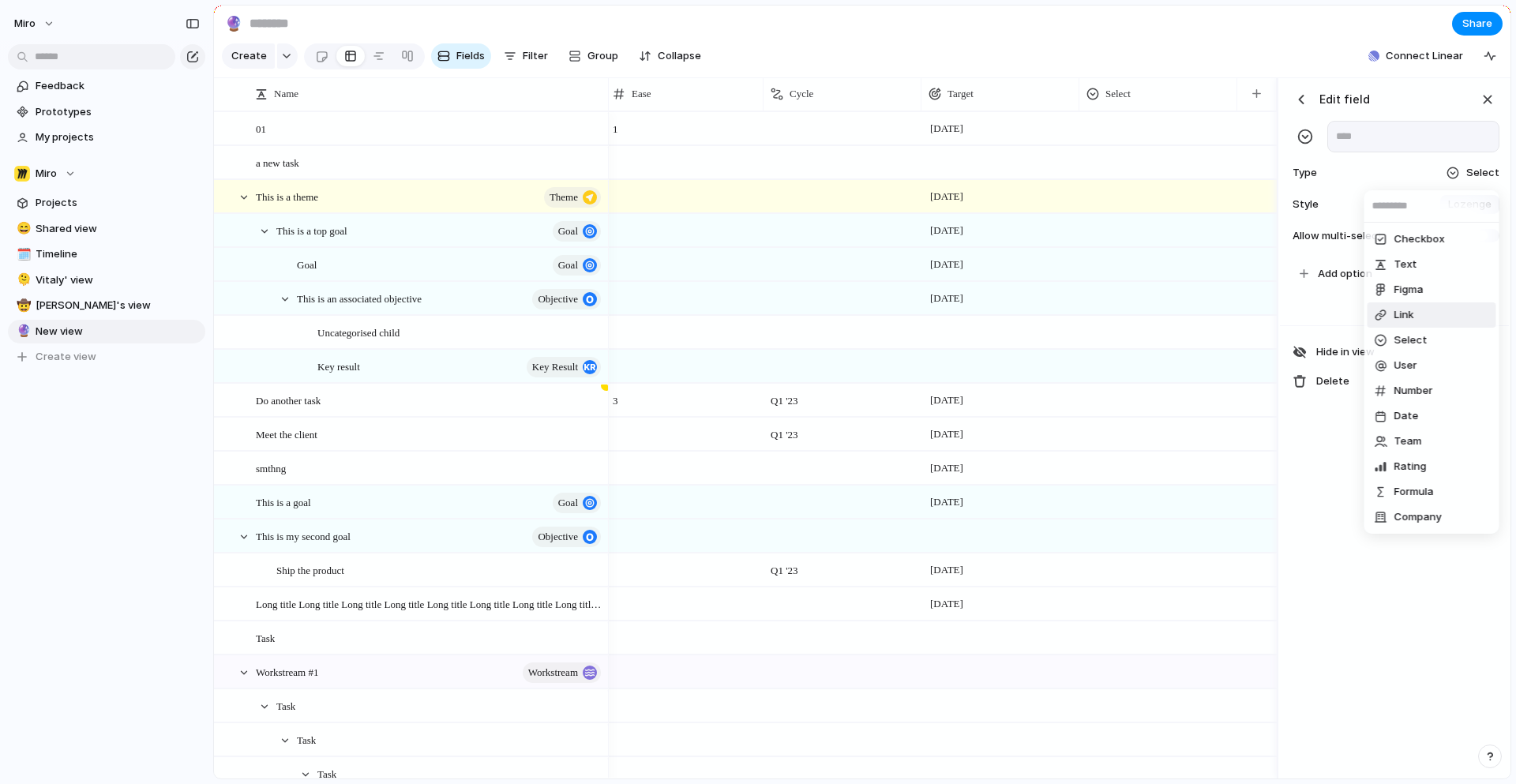
click at [1419, 313] on li "Link" at bounding box center [1432, 315] width 128 height 25
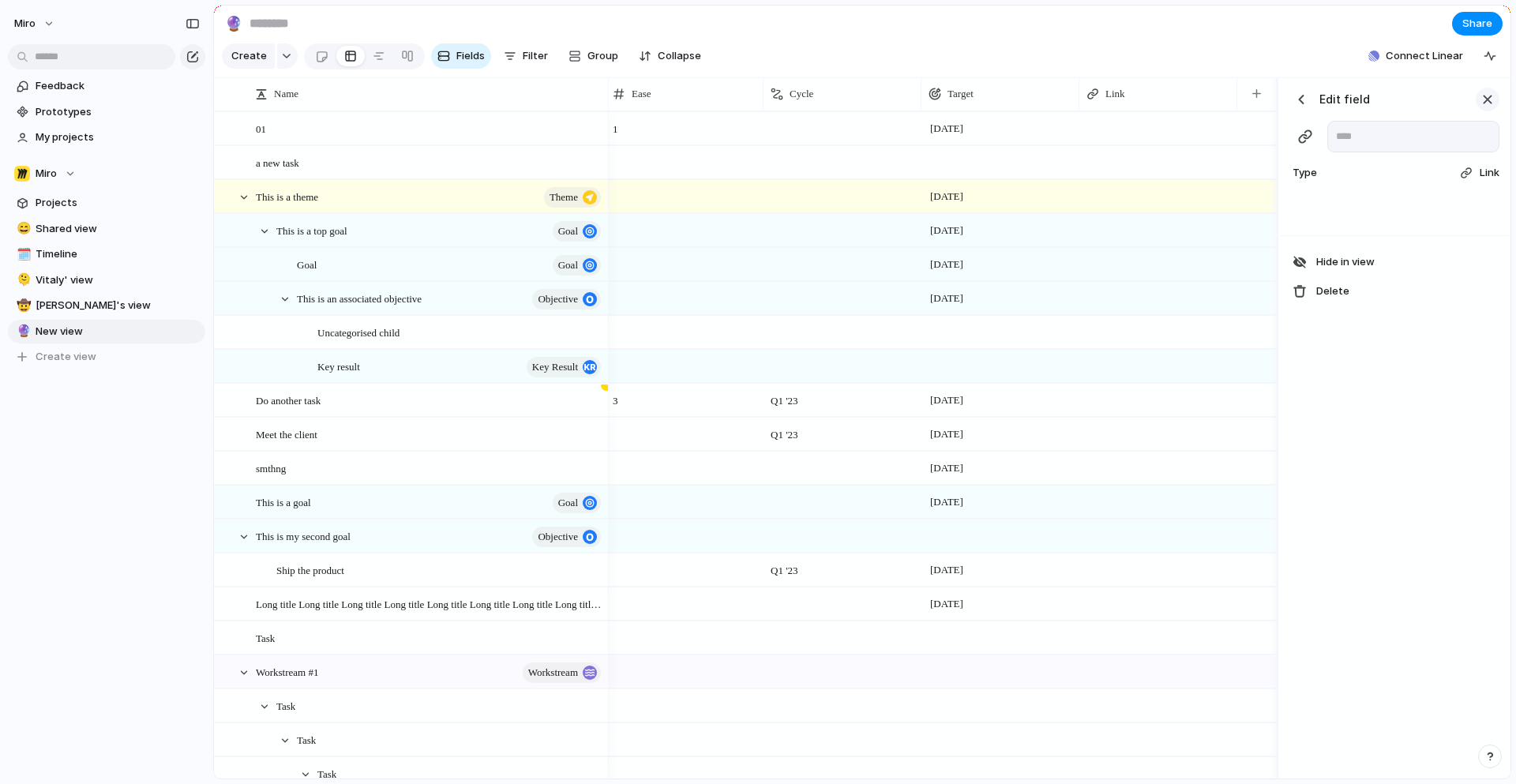
click at [1483, 91] on div "button" at bounding box center [1488, 100] width 18 height 18
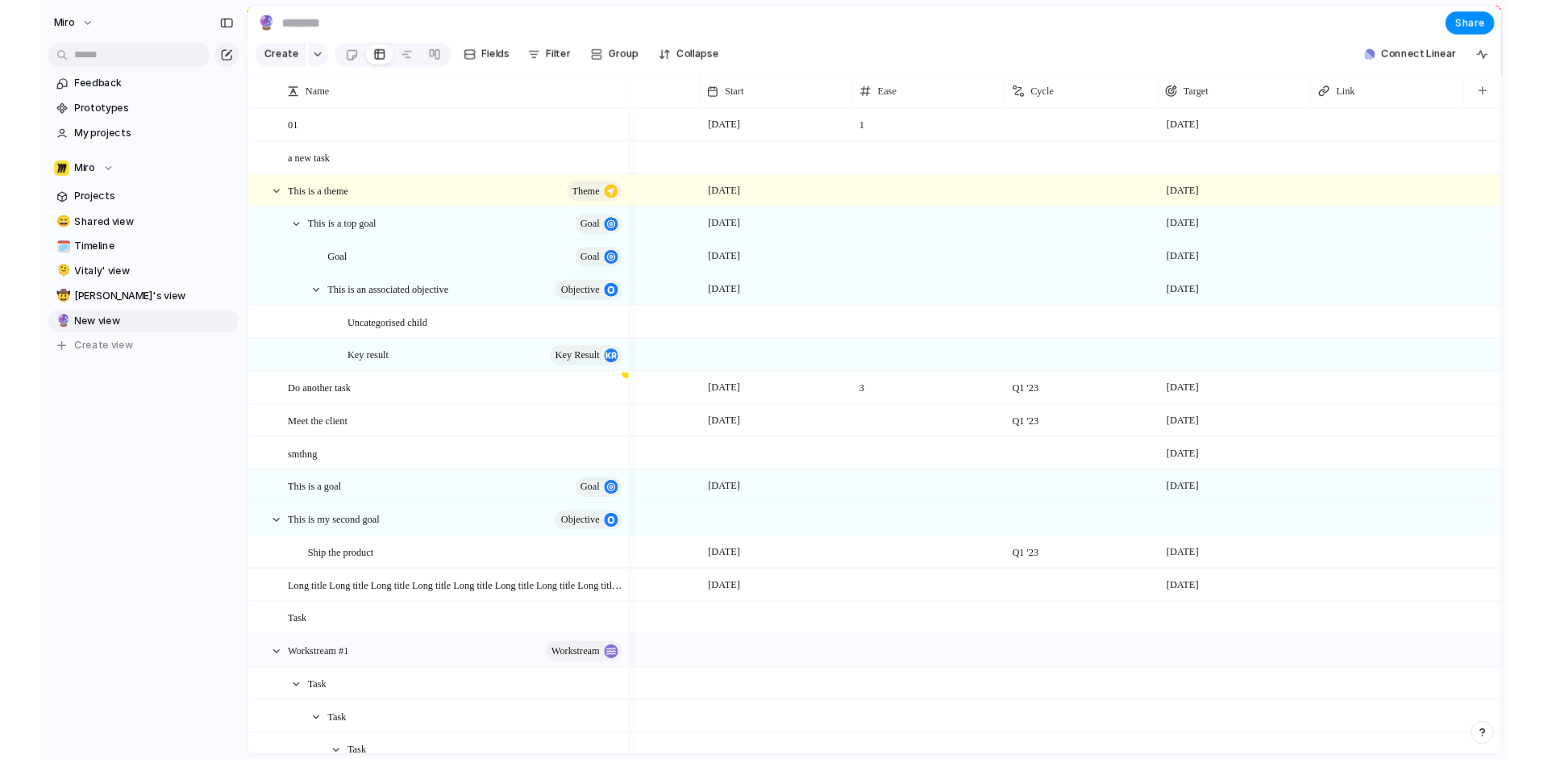
scroll to position [0, 1055]
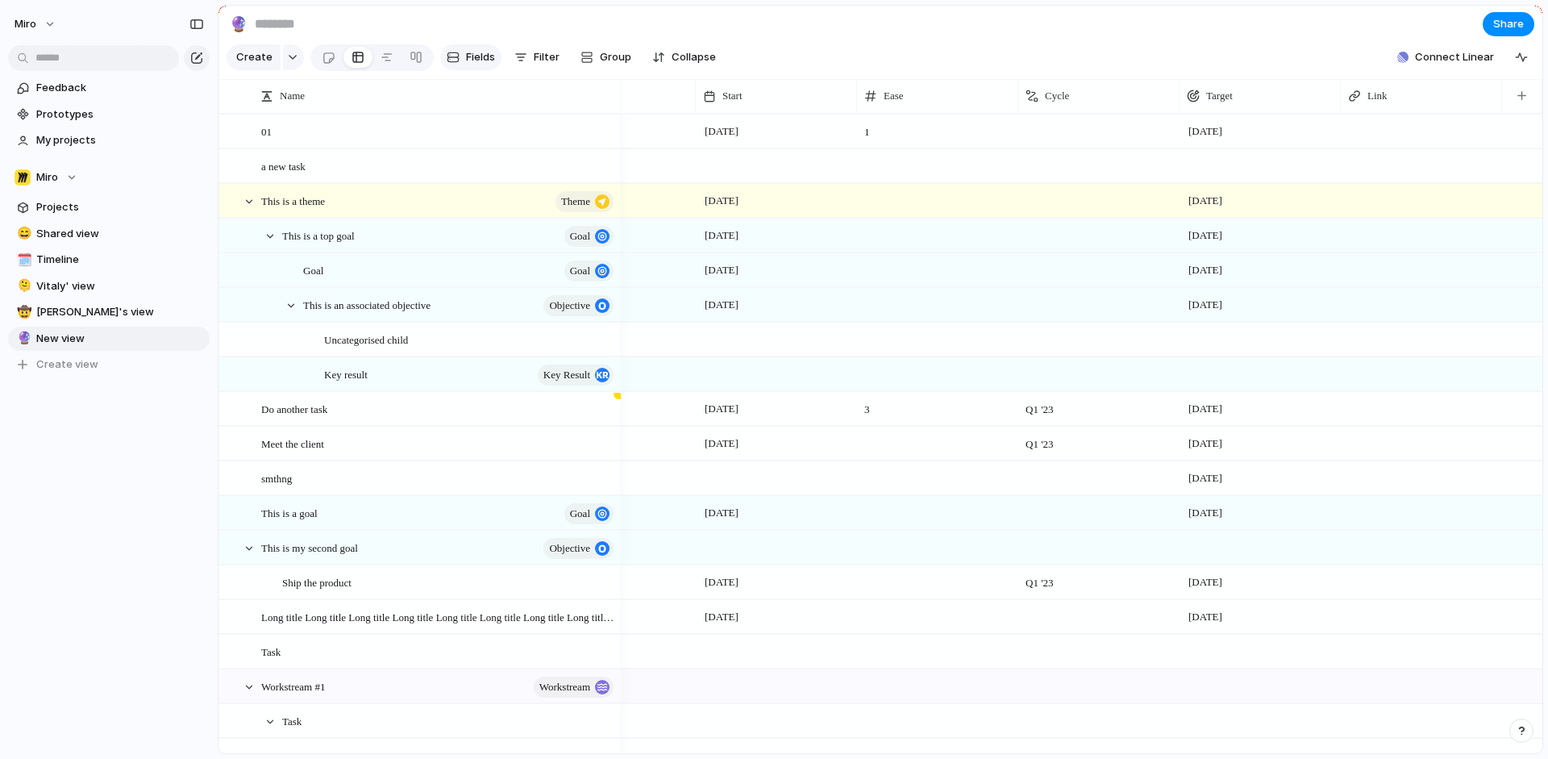
click at [469, 61] on span "Fields" at bounding box center [480, 57] width 29 height 16
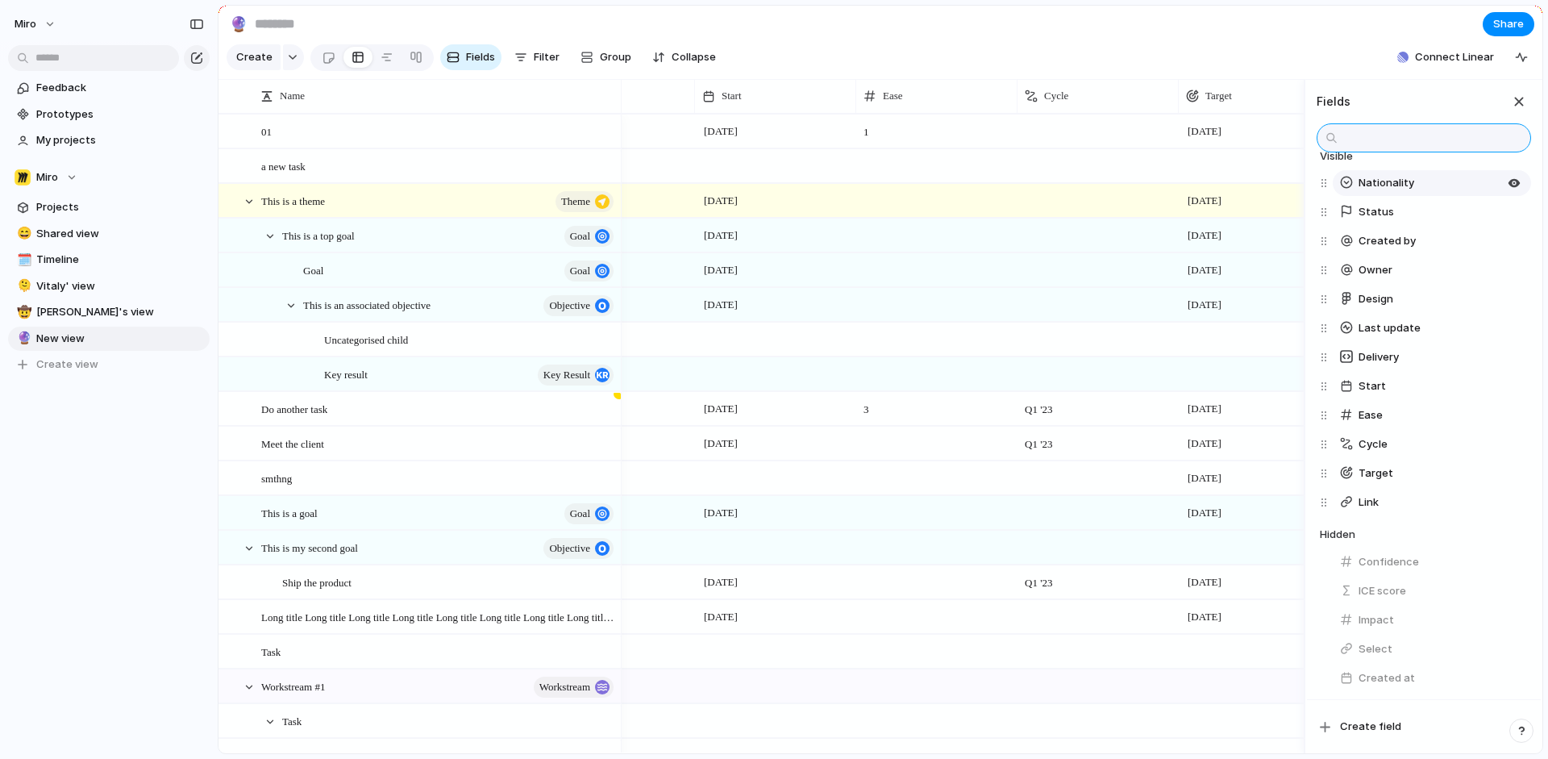
scroll to position [0, 0]
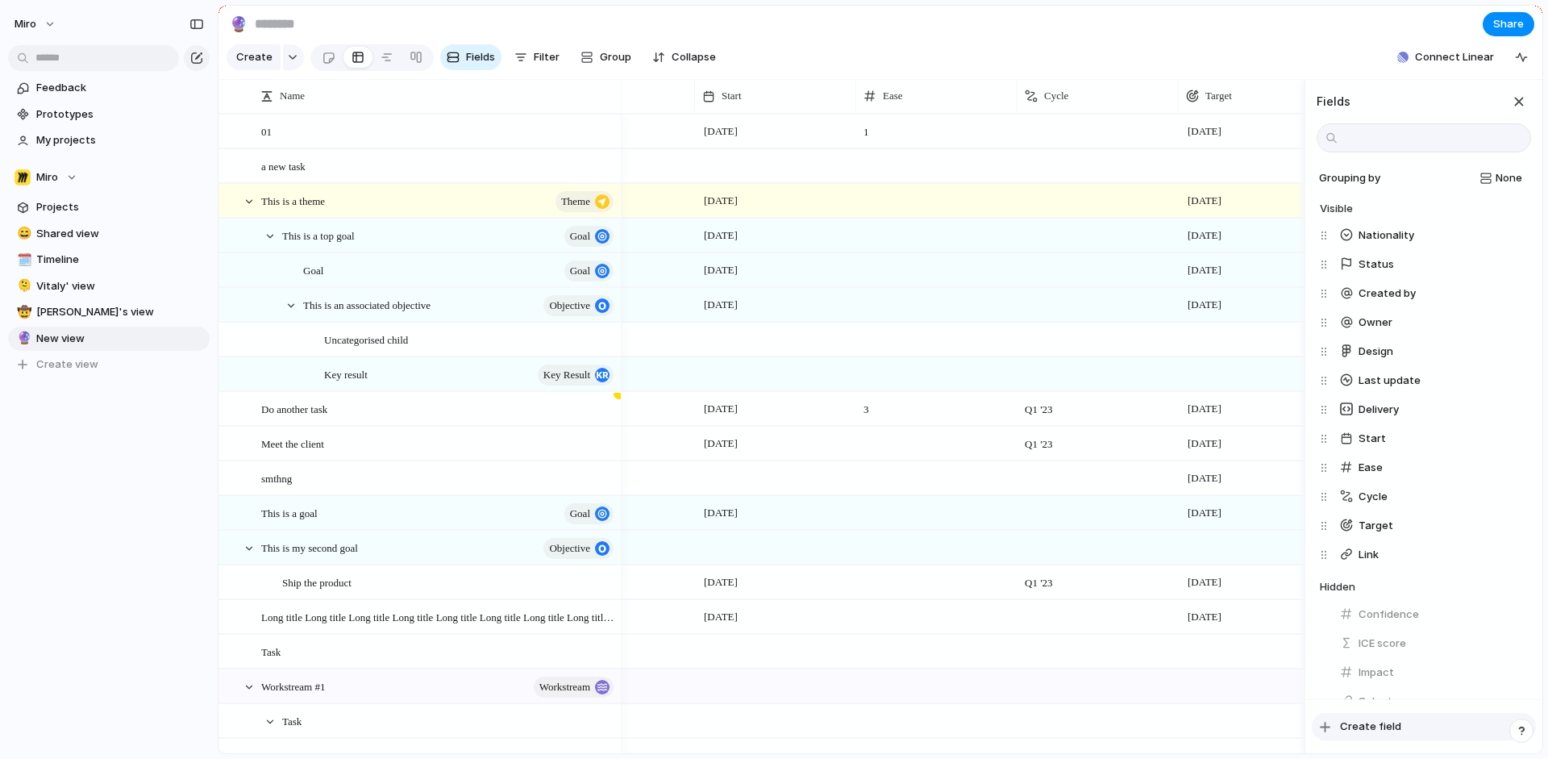
click at [1373, 726] on span "Create field" at bounding box center [1370, 726] width 61 height 16
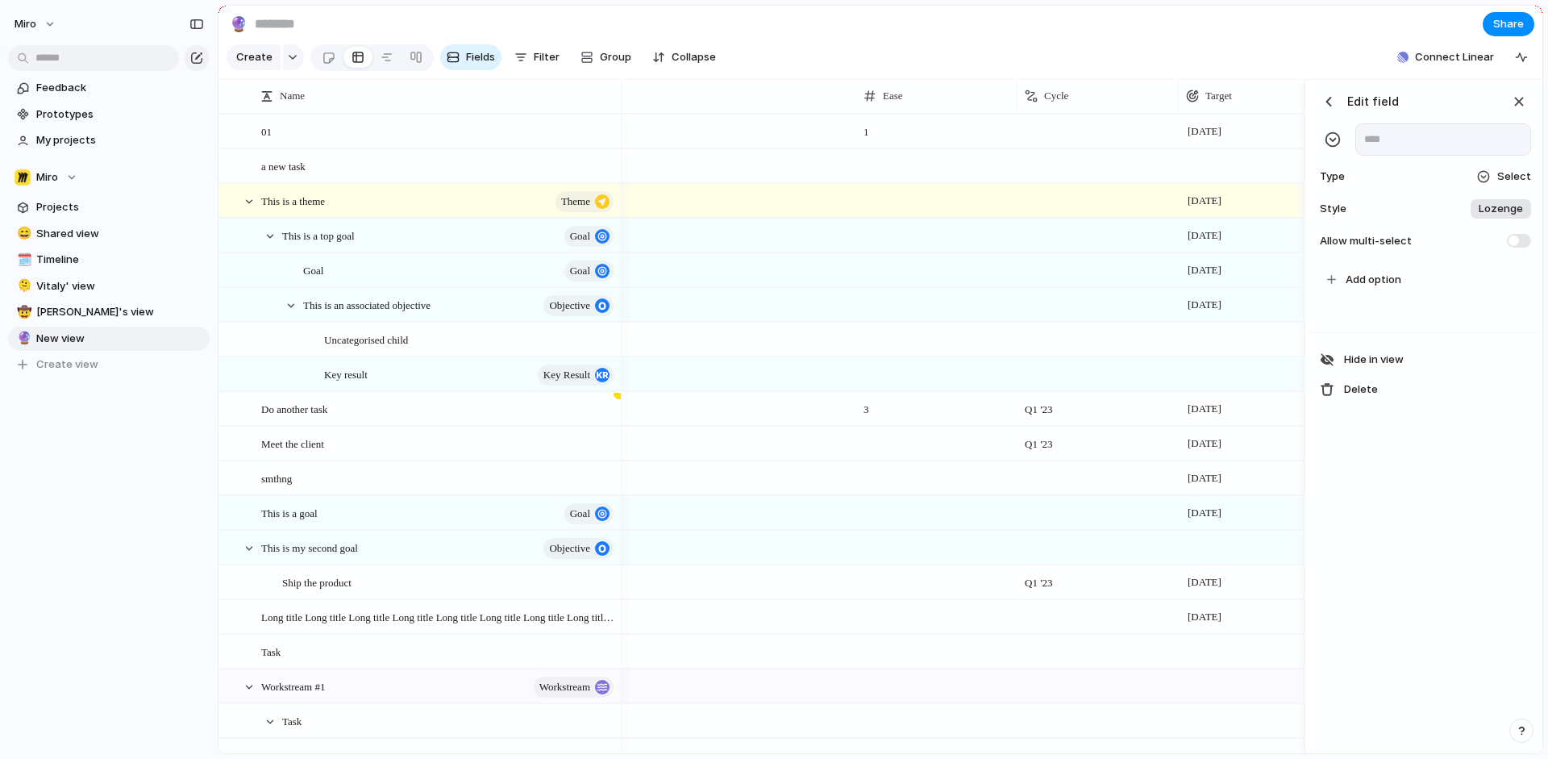
scroll to position [0, 1455]
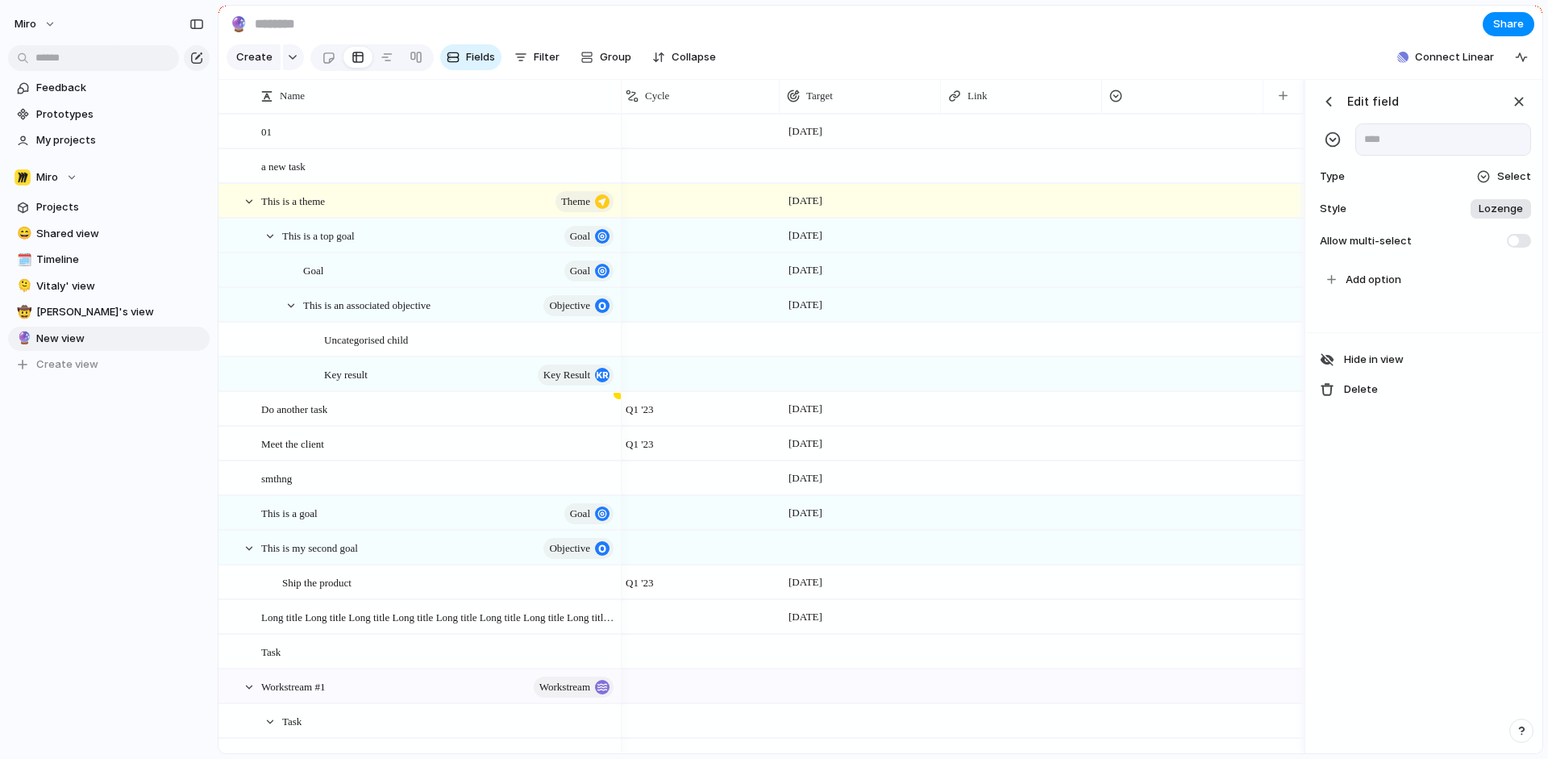
click at [1501, 184] on div "Type Select" at bounding box center [1424, 176] width 214 height 23
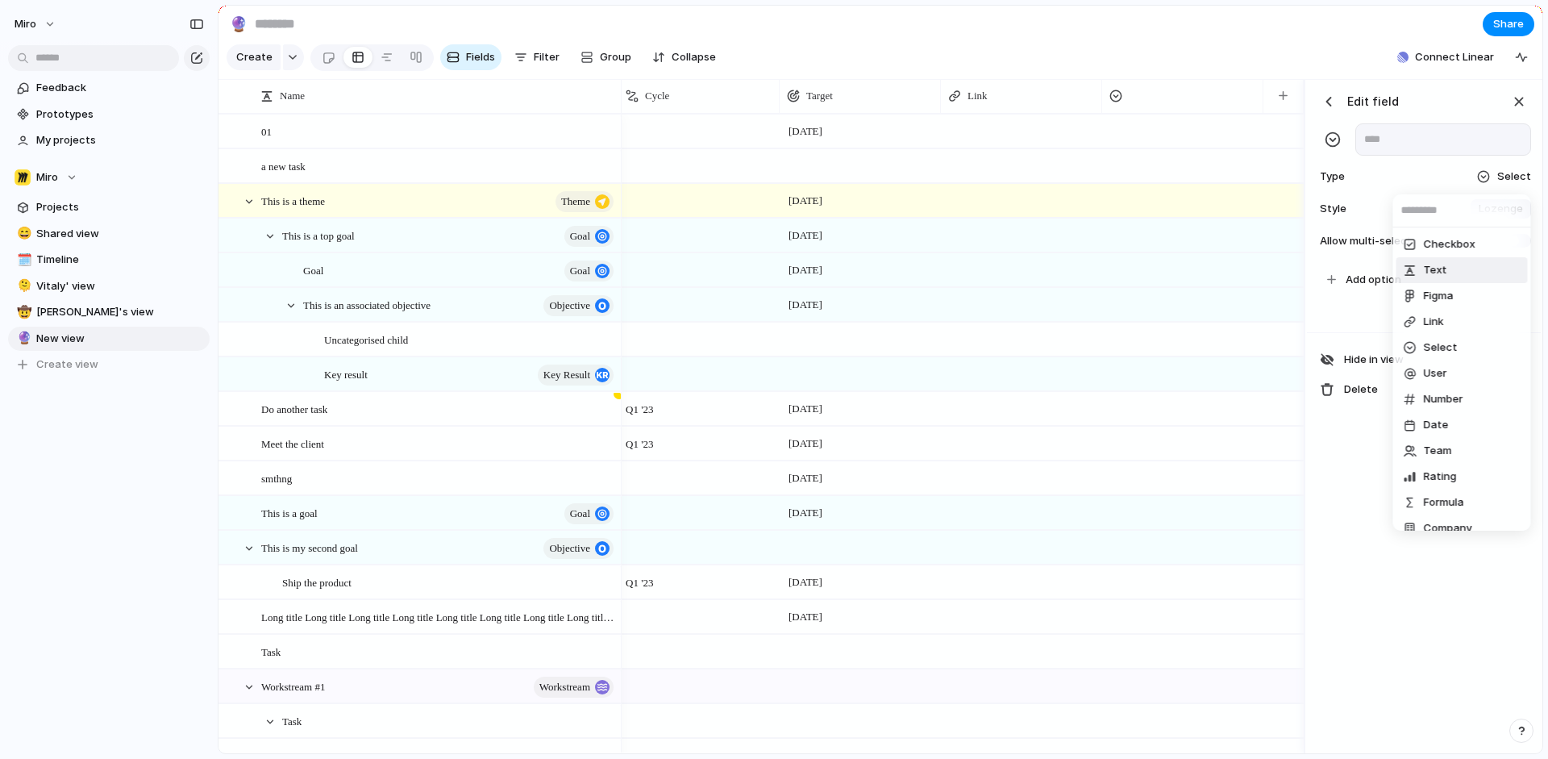
scroll to position [14, 0]
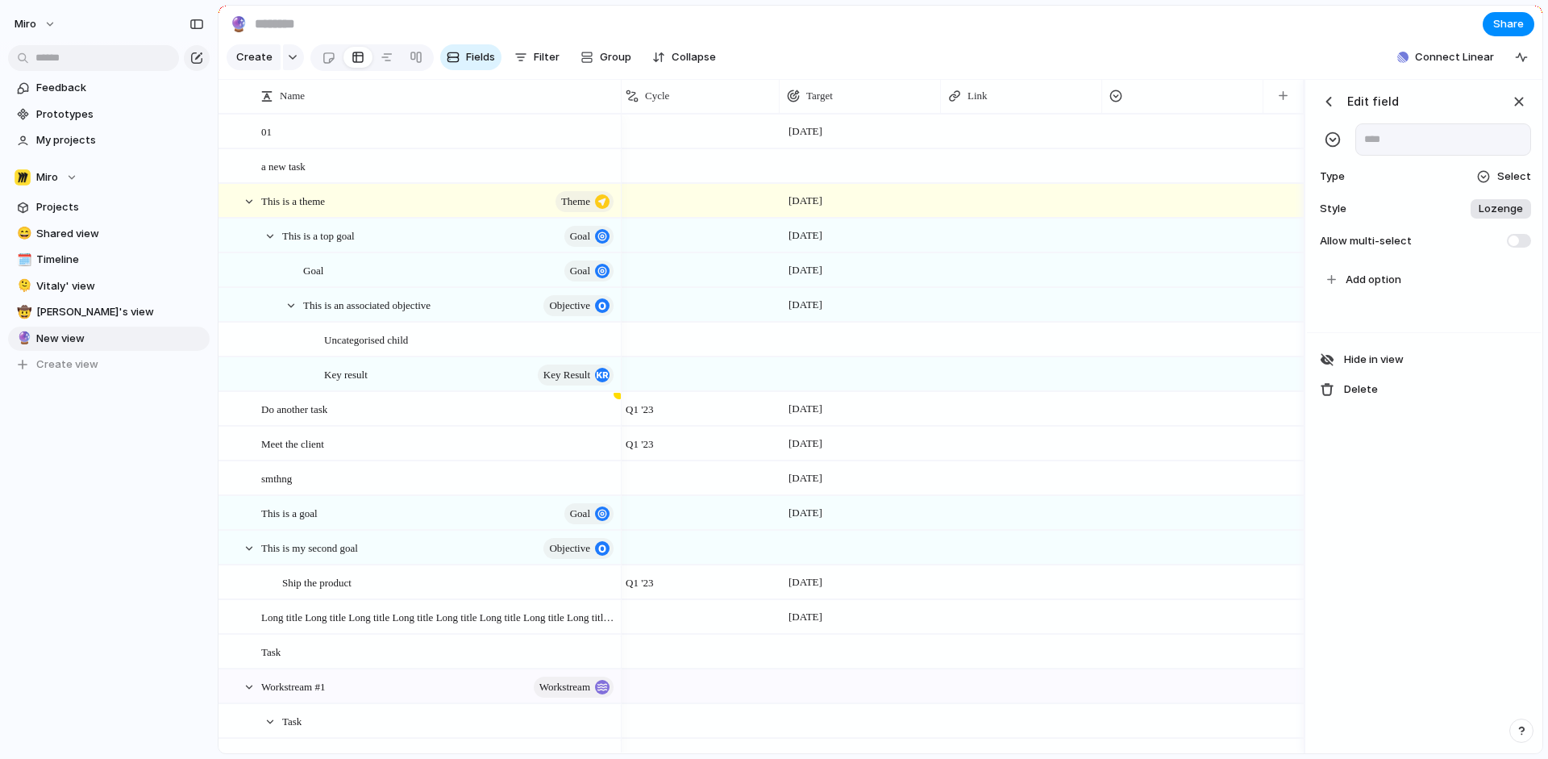
click at [1443, 162] on div "Checkbox Text Figma Link Select User Number Date Team Rating Formula Company" at bounding box center [774, 379] width 1548 height 759
click at [1511, 98] on div "button" at bounding box center [1519, 102] width 18 height 18
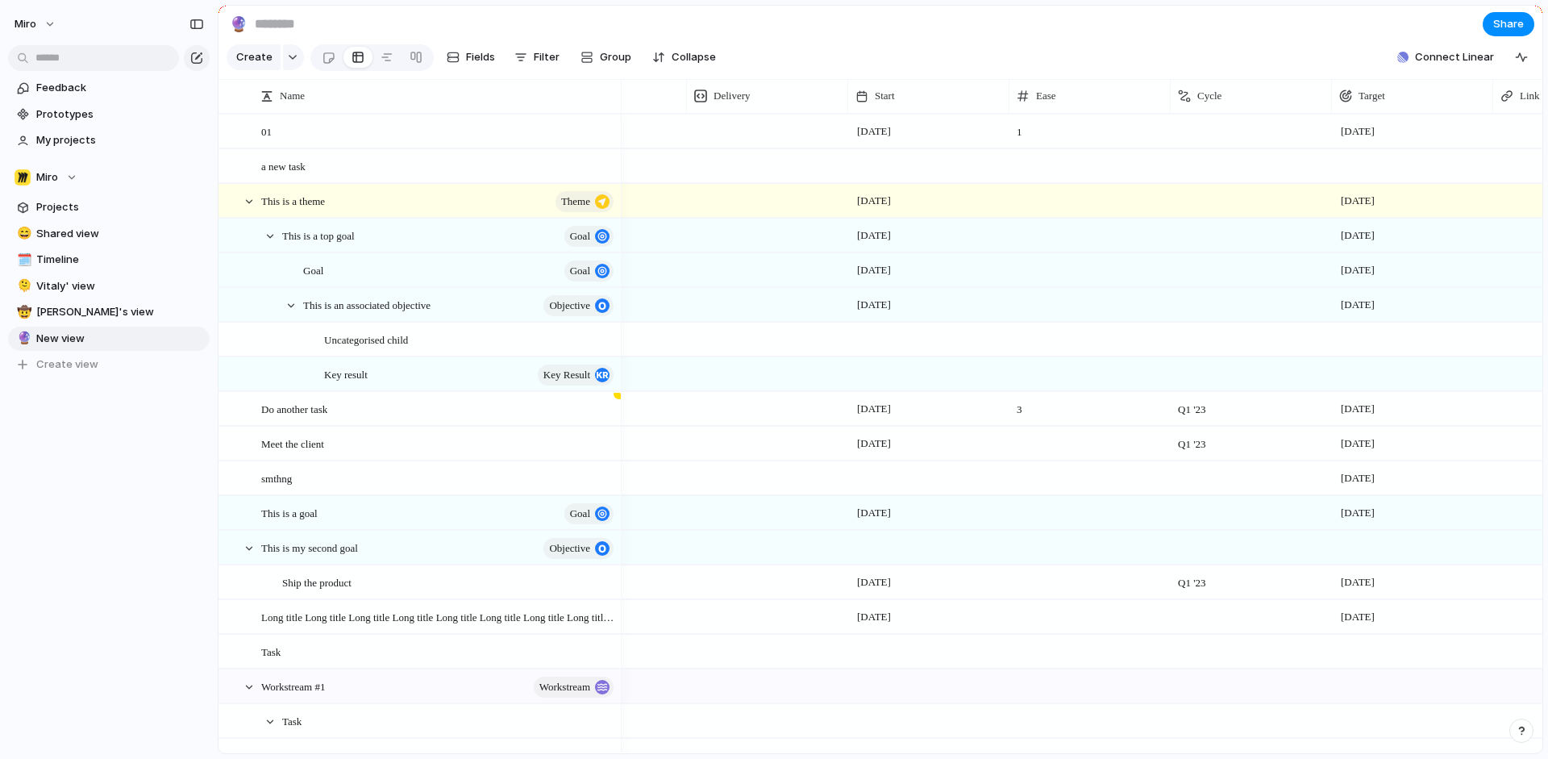
scroll to position [0, 1055]
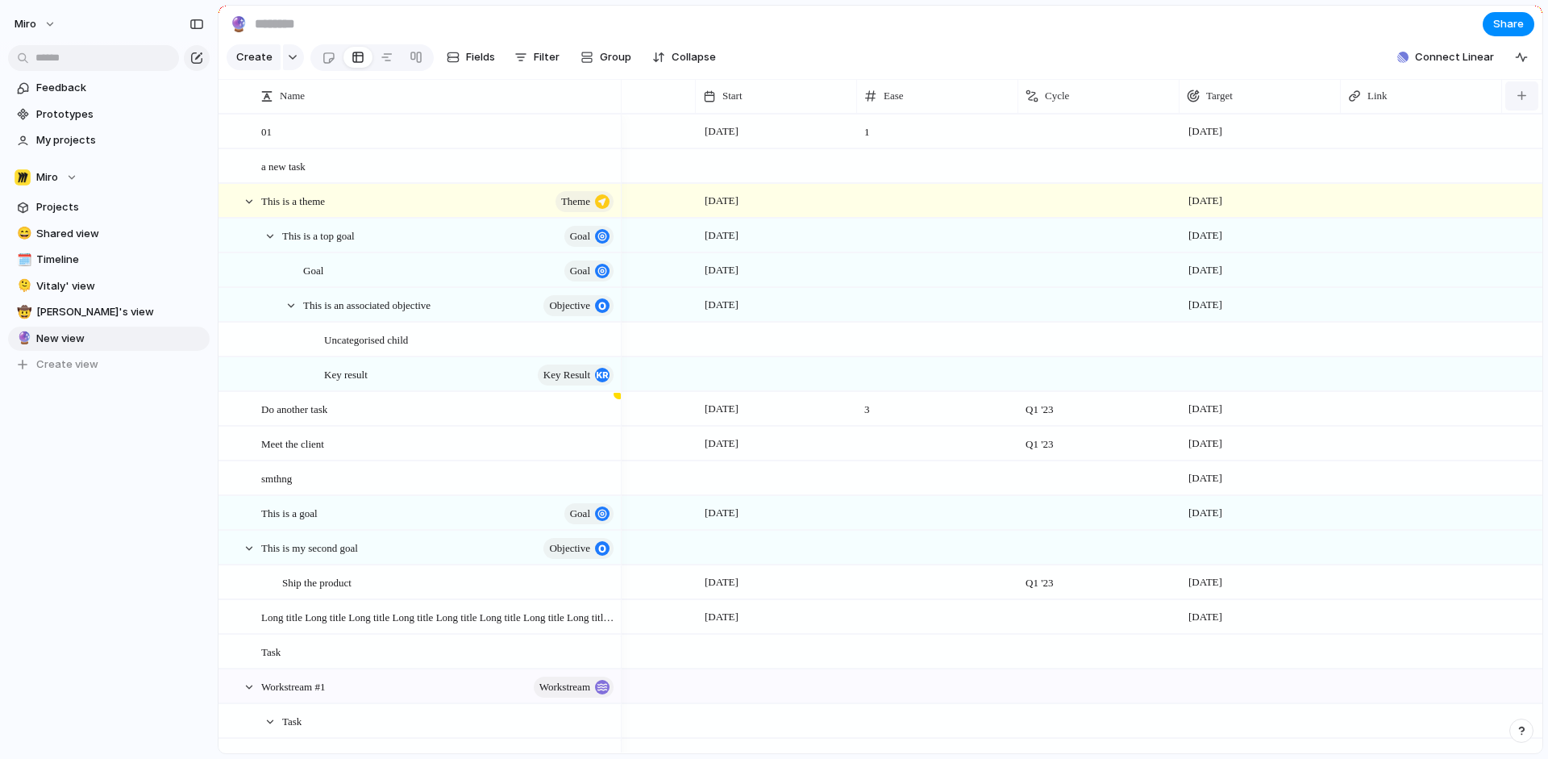
click at [1523, 102] on button "button" at bounding box center [1521, 95] width 33 height 29
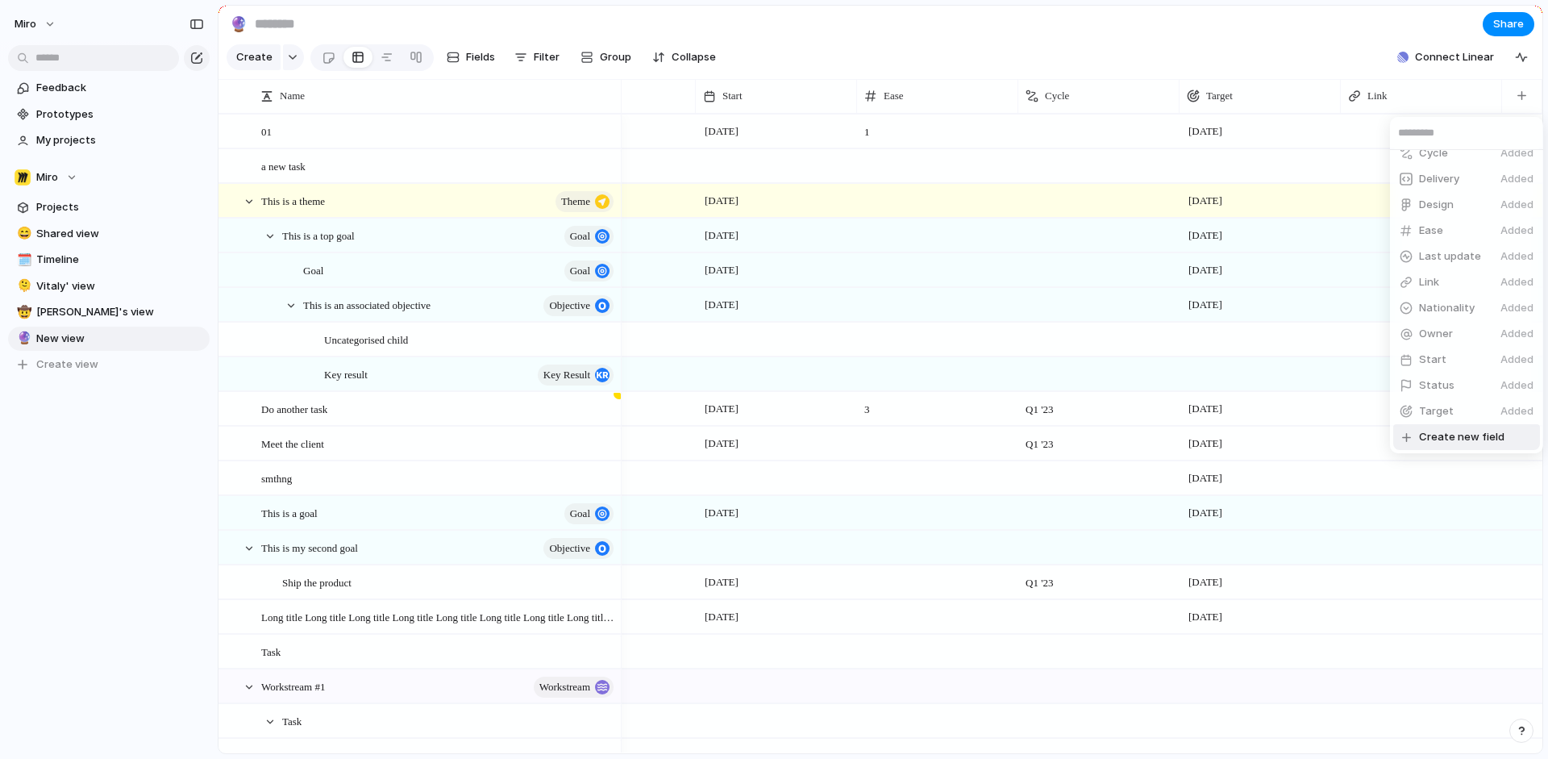
click at [1480, 439] on span "Create new field" at bounding box center [1461, 437] width 85 height 16
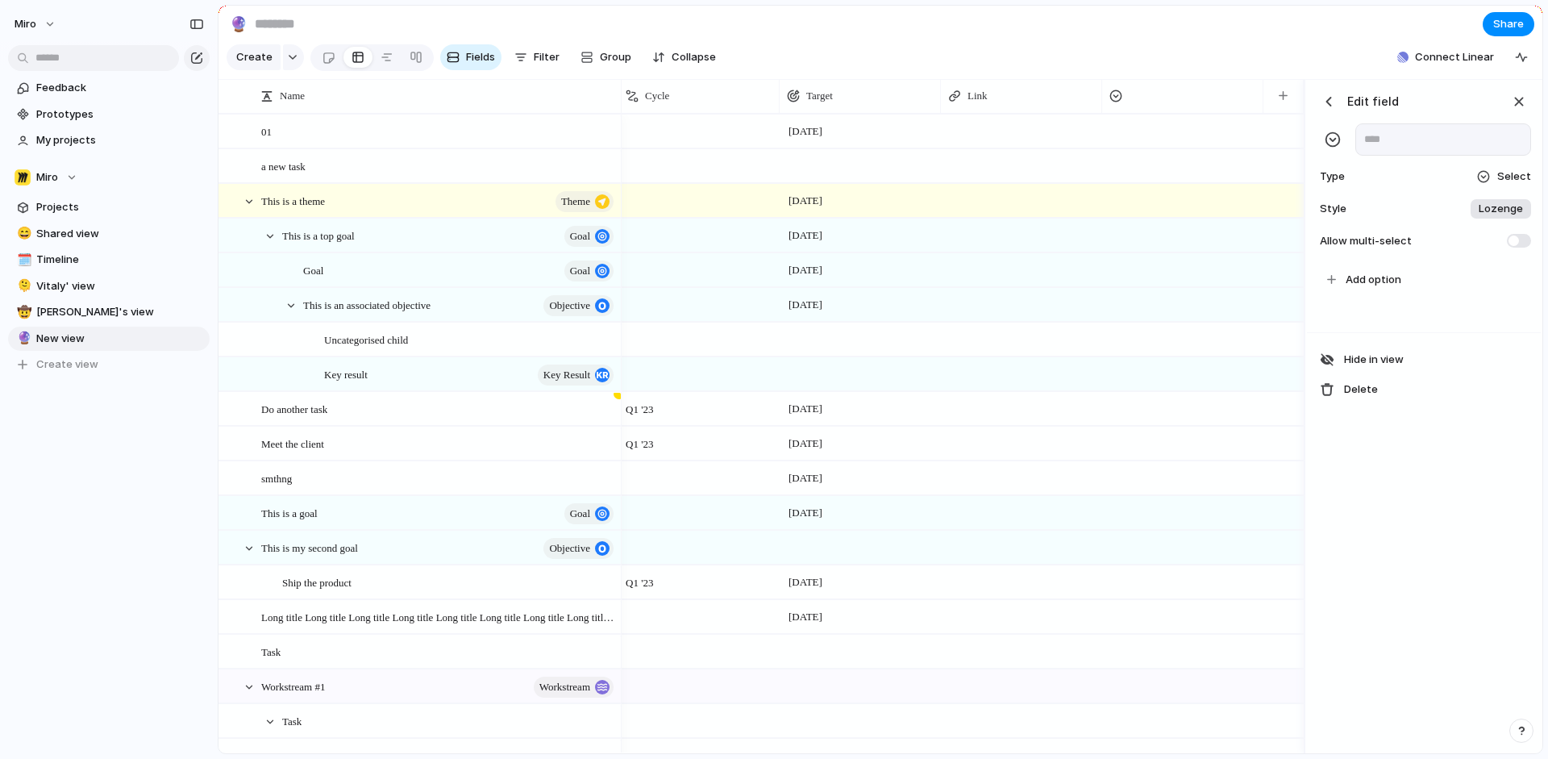
click at [1496, 176] on div "Select" at bounding box center [1503, 177] width 55 height 16
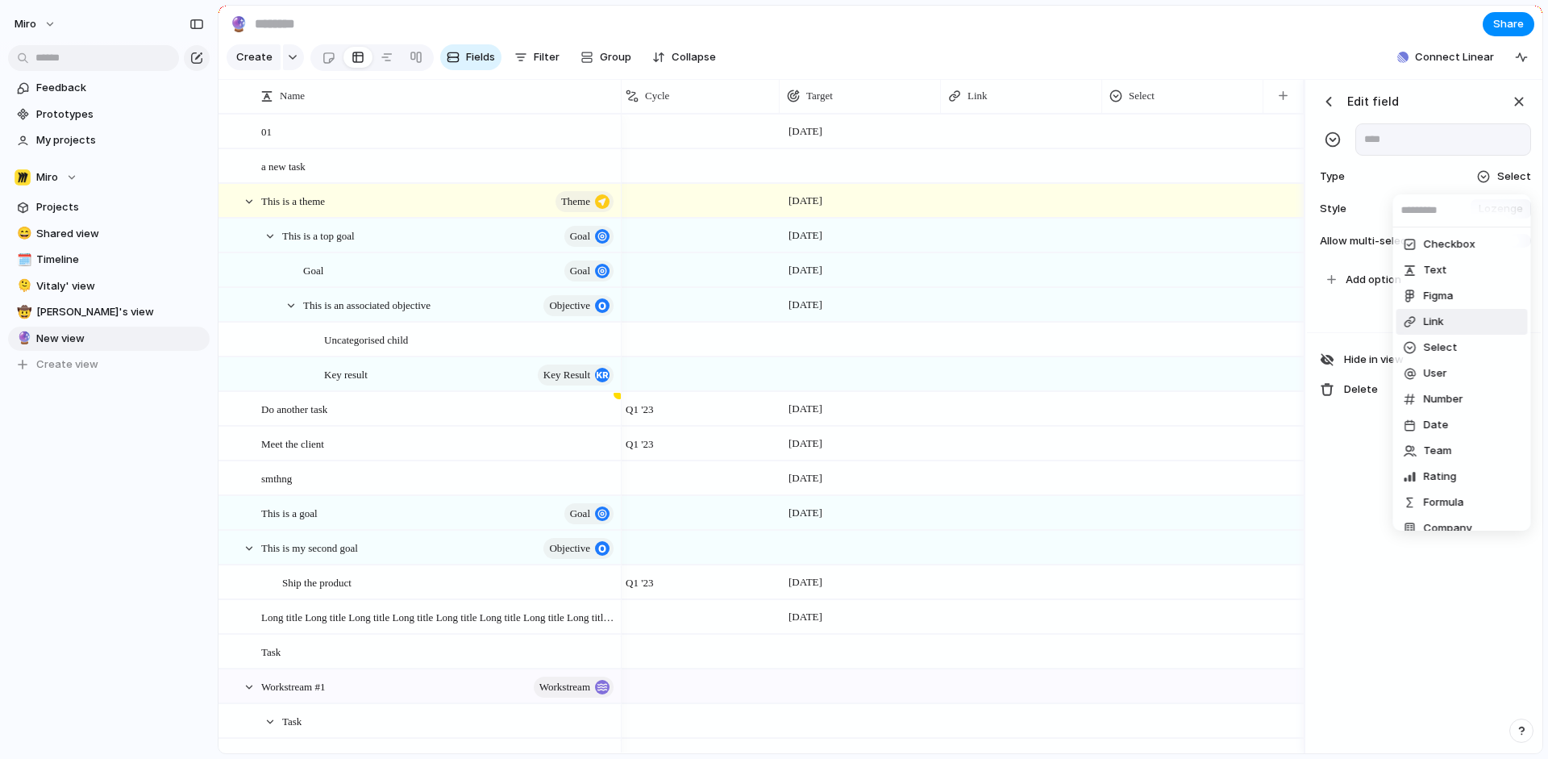
click at [1453, 318] on li "Link" at bounding box center [1462, 322] width 131 height 26
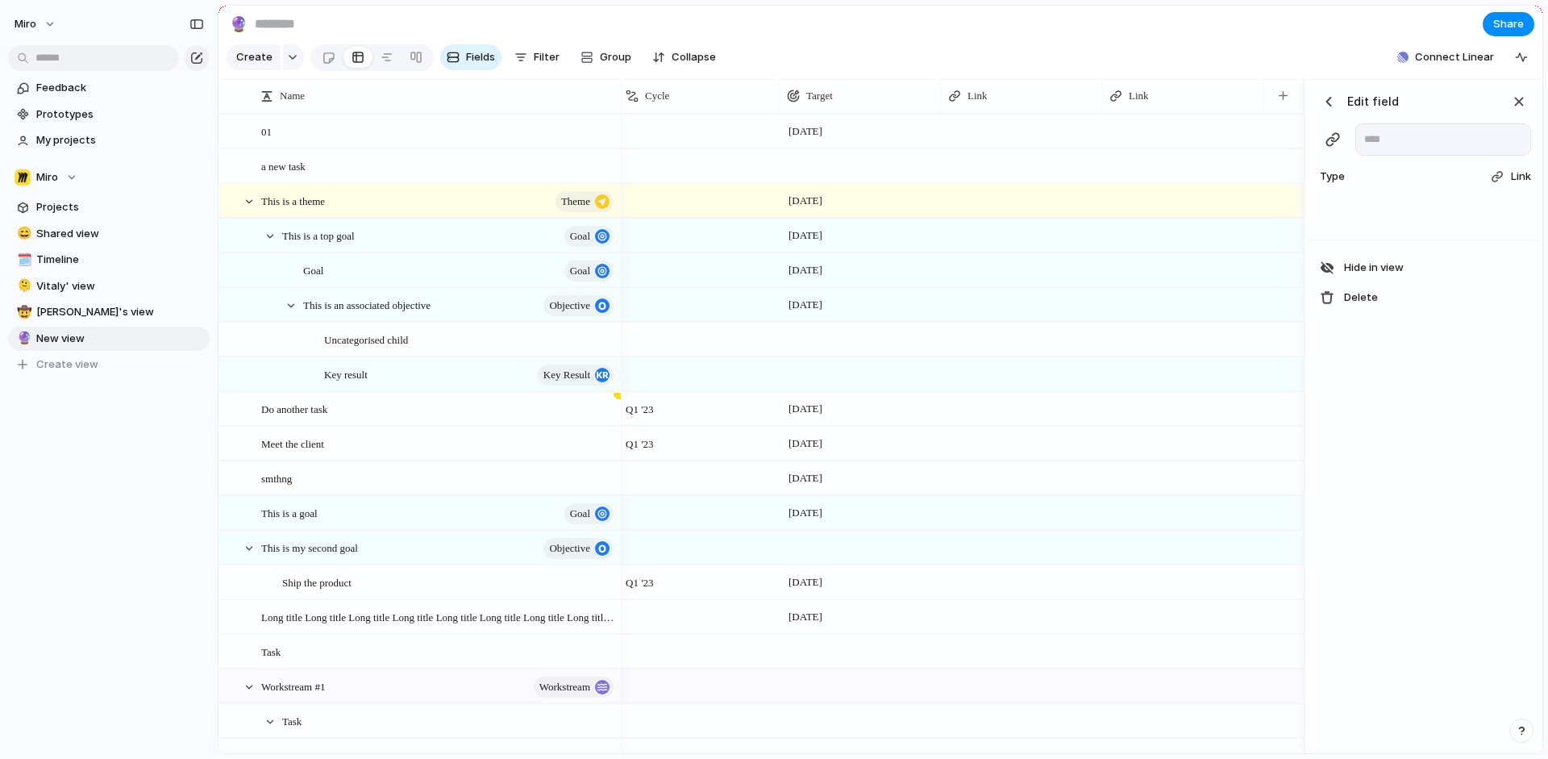
click at [1326, 102] on div "button" at bounding box center [1329, 102] width 16 height 16
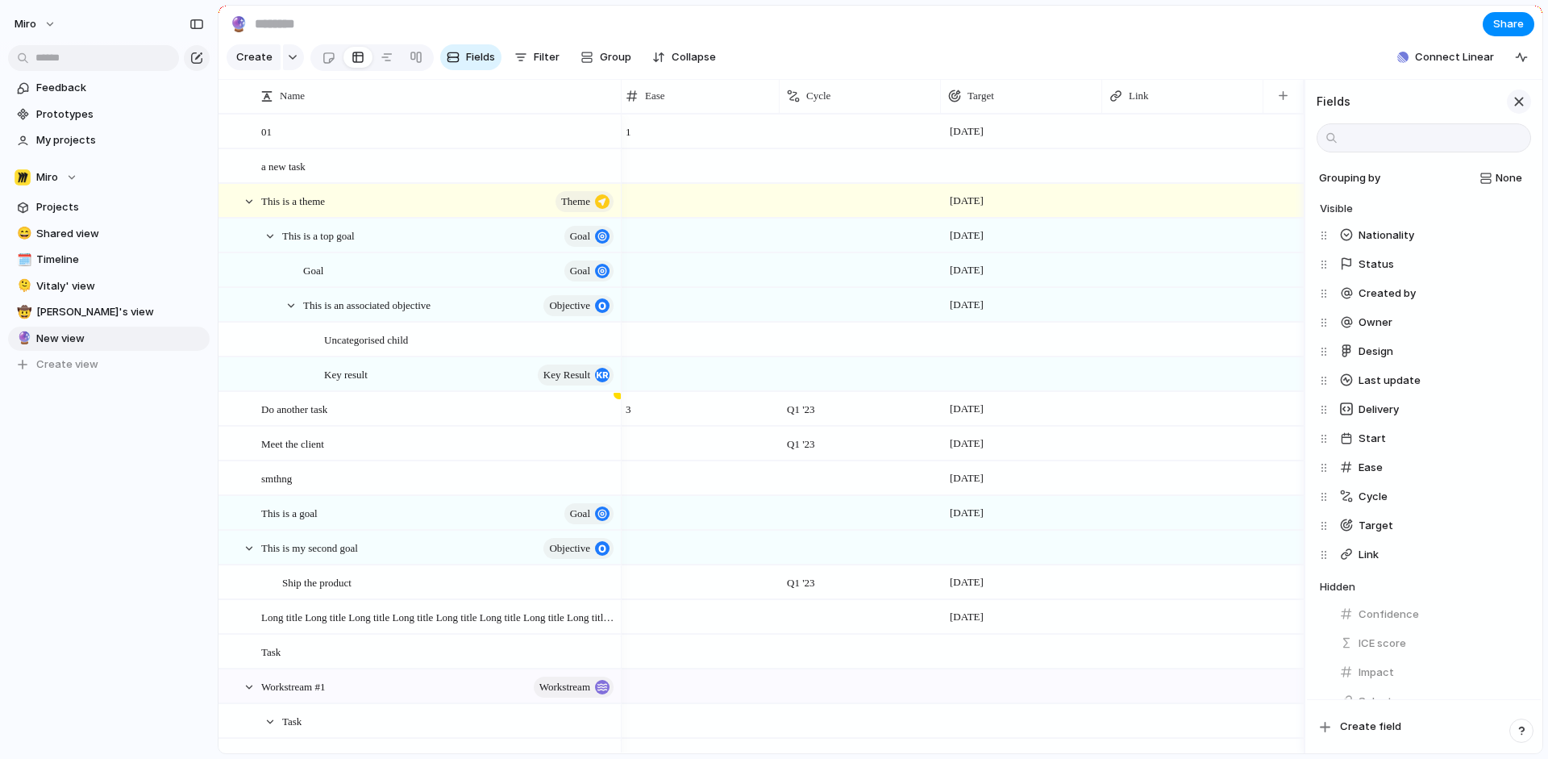
click at [1516, 98] on div "button" at bounding box center [1519, 102] width 18 height 18
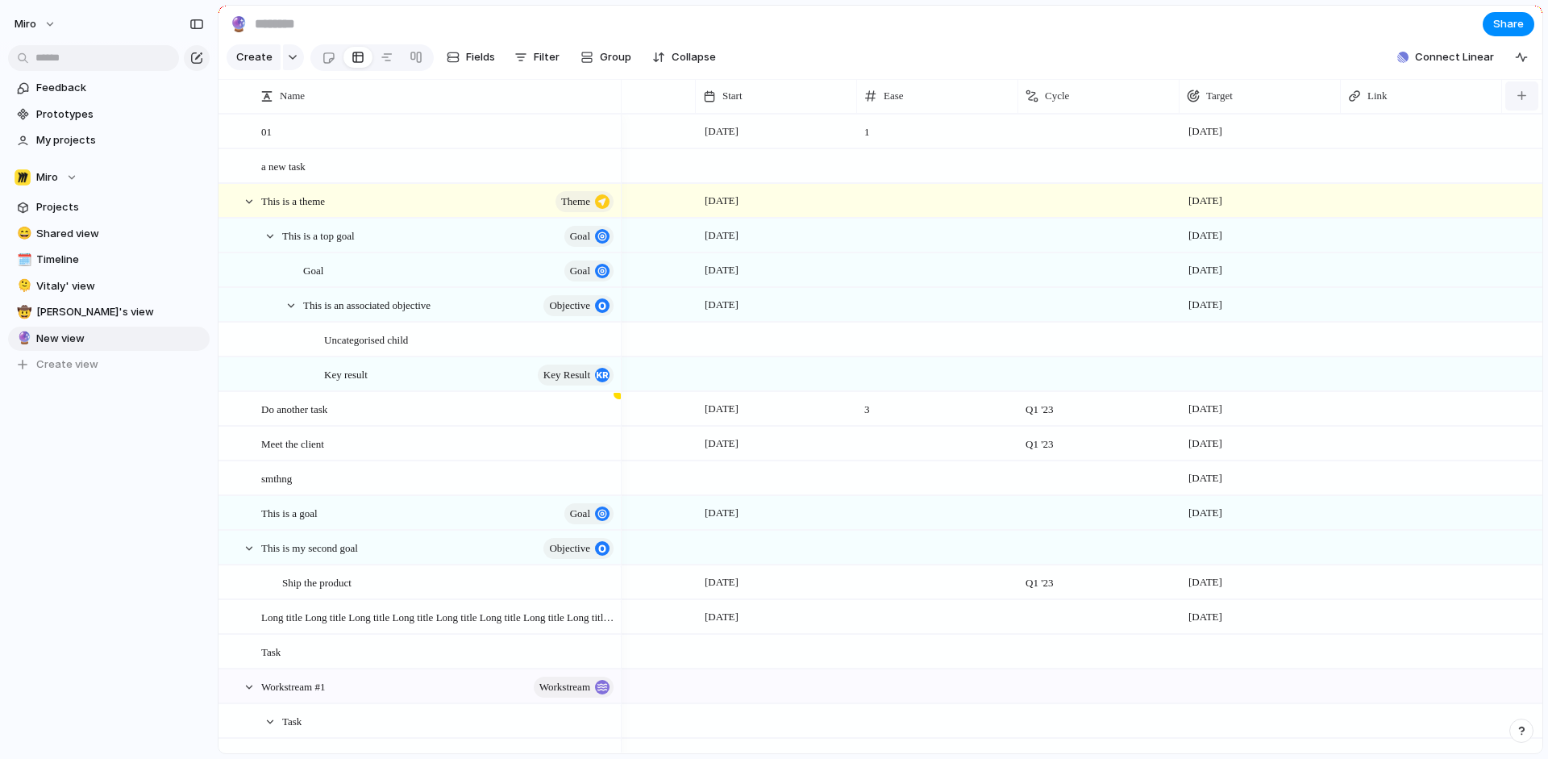
click at [1507, 106] on button "button" at bounding box center [1521, 95] width 33 height 29
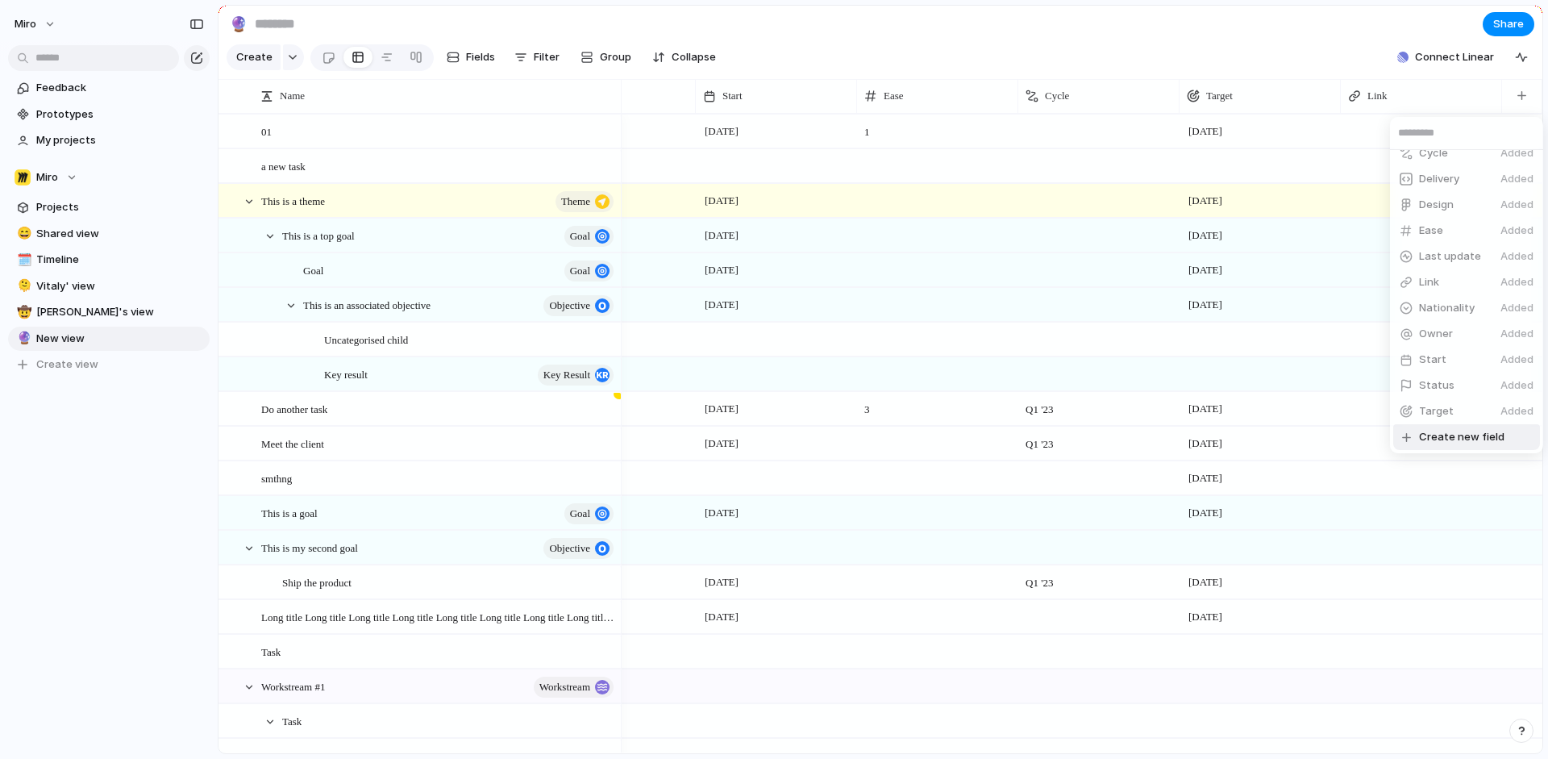
click at [1473, 440] on span "Create new field" at bounding box center [1461, 437] width 85 height 16
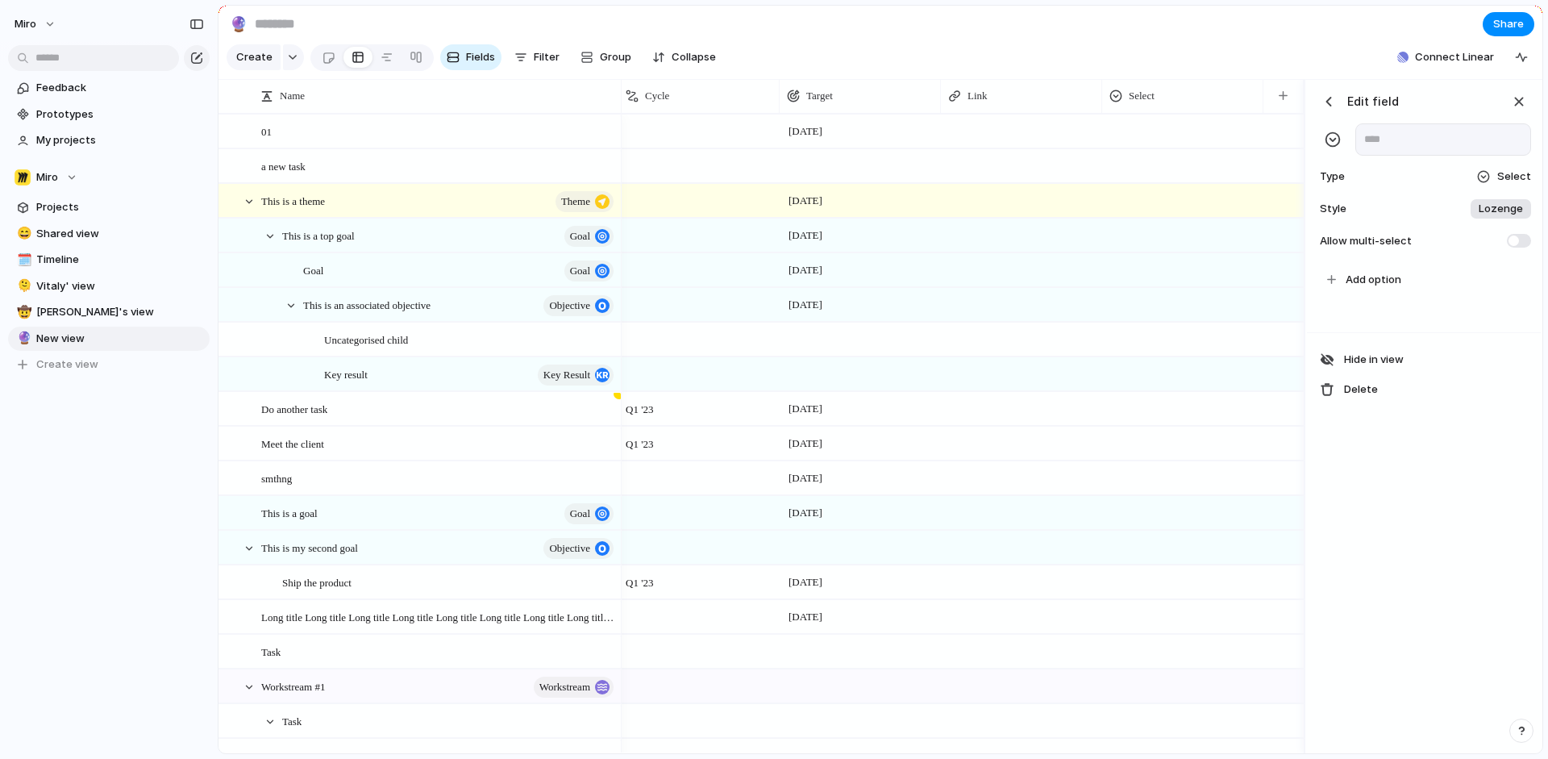
click at [1505, 176] on span "Select" at bounding box center [1514, 177] width 34 height 16
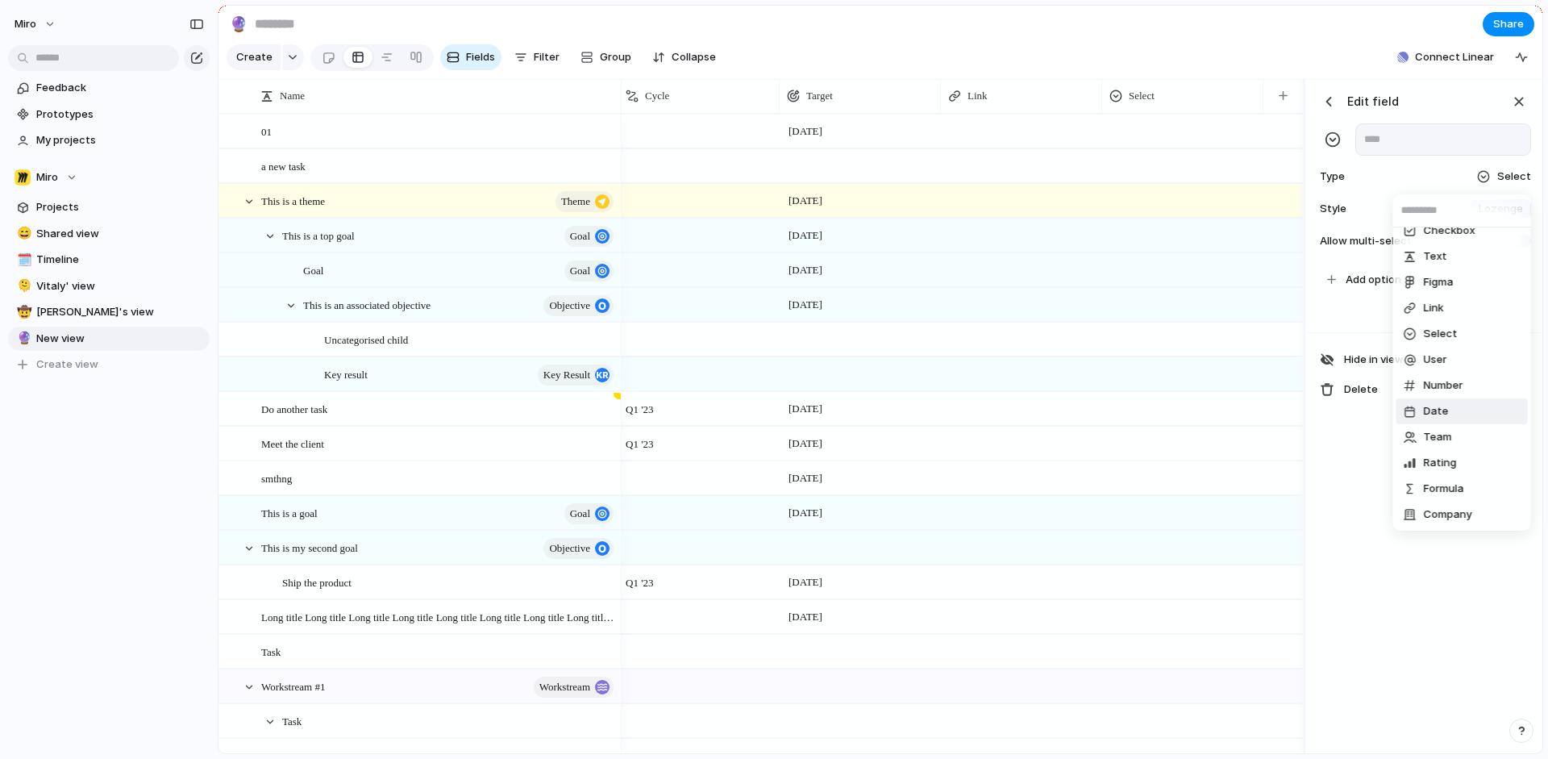
click at [1448, 410] on li "Date" at bounding box center [1462, 411] width 131 height 26
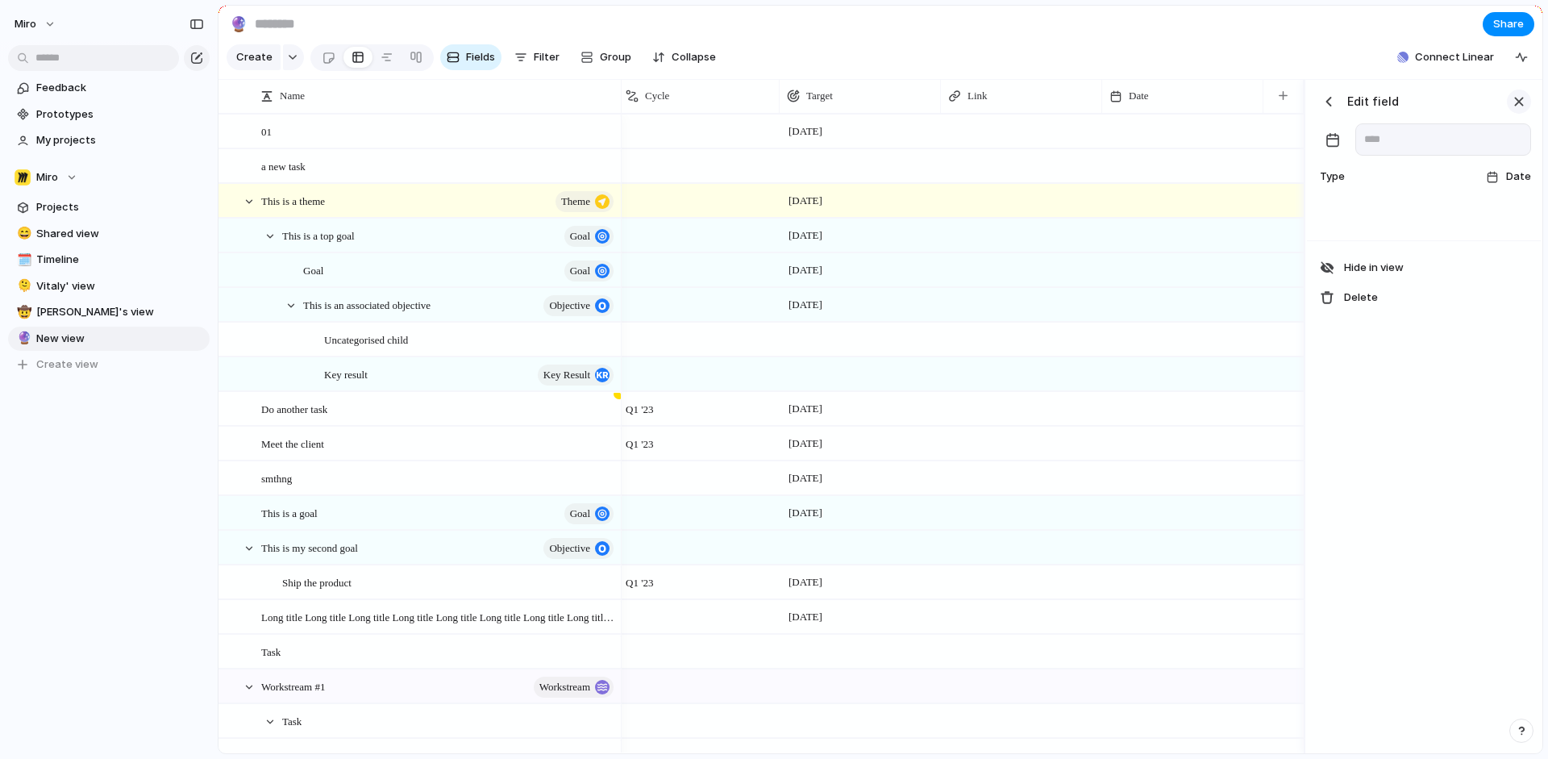
click at [1518, 98] on div "button" at bounding box center [1519, 102] width 18 height 18
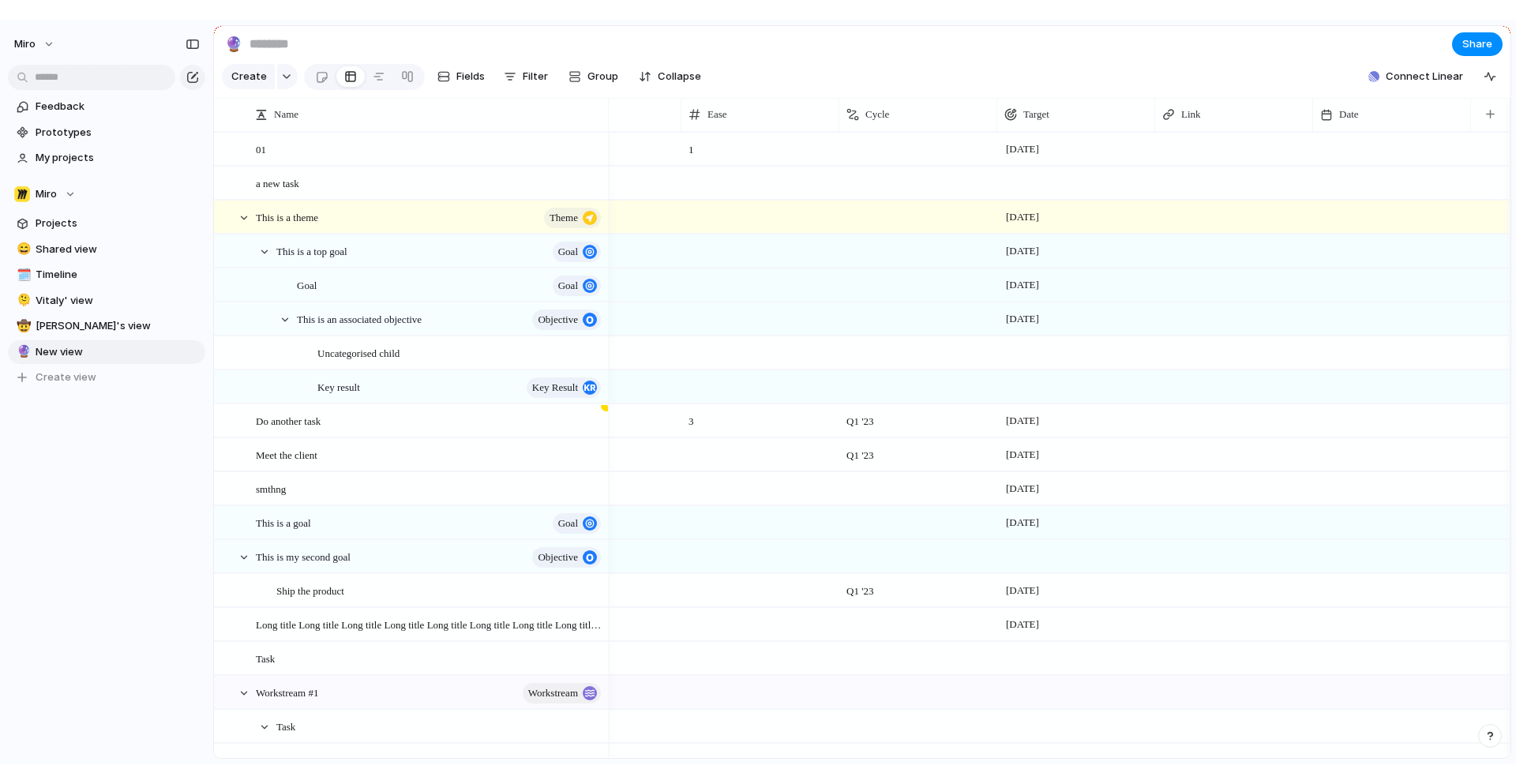
scroll to position [0, 1192]
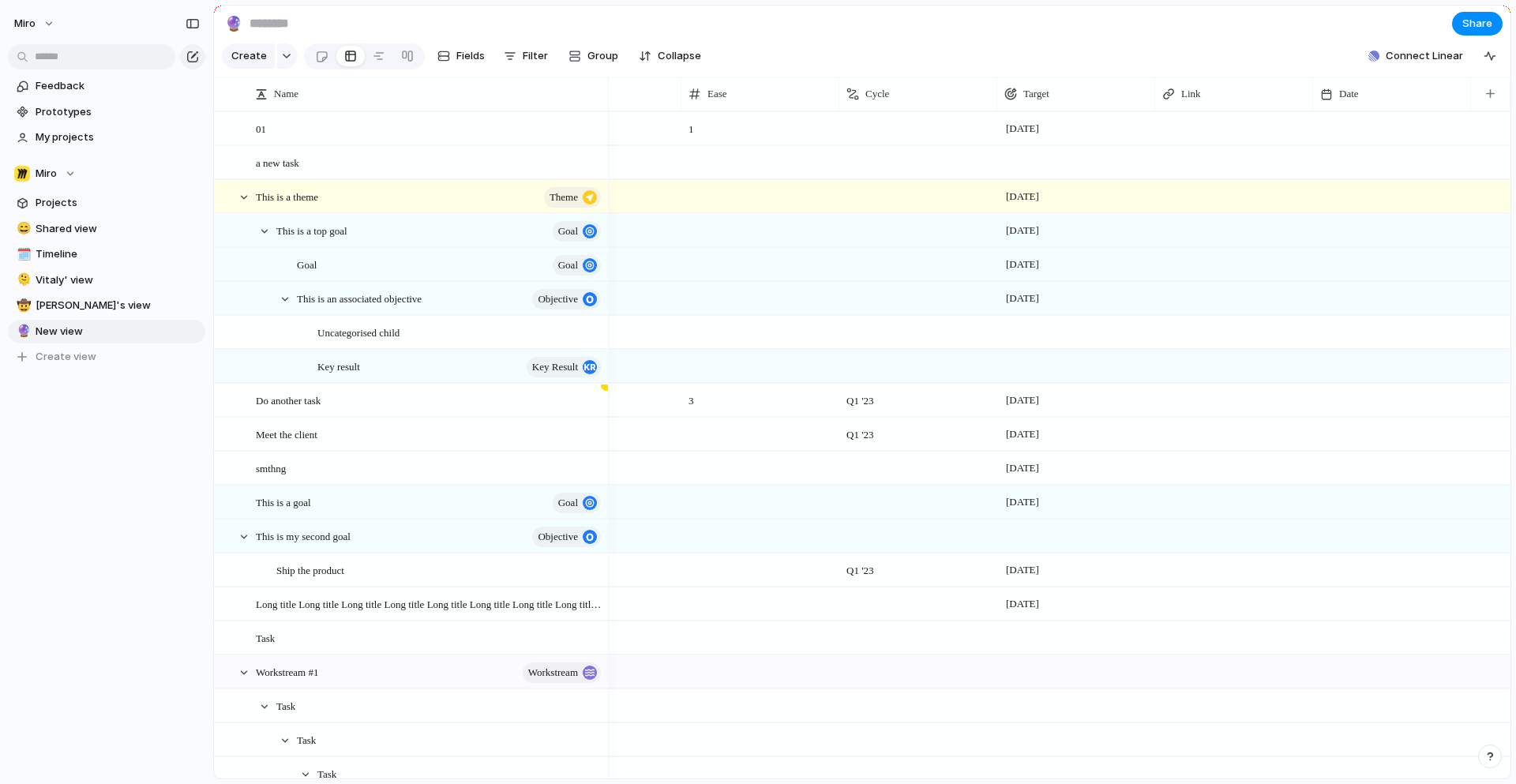
click at [1506, 95] on div at bounding box center [1491, 94] width 39 height 33
click at [1491, 95] on div "button" at bounding box center [1490, 93] width 9 height 9
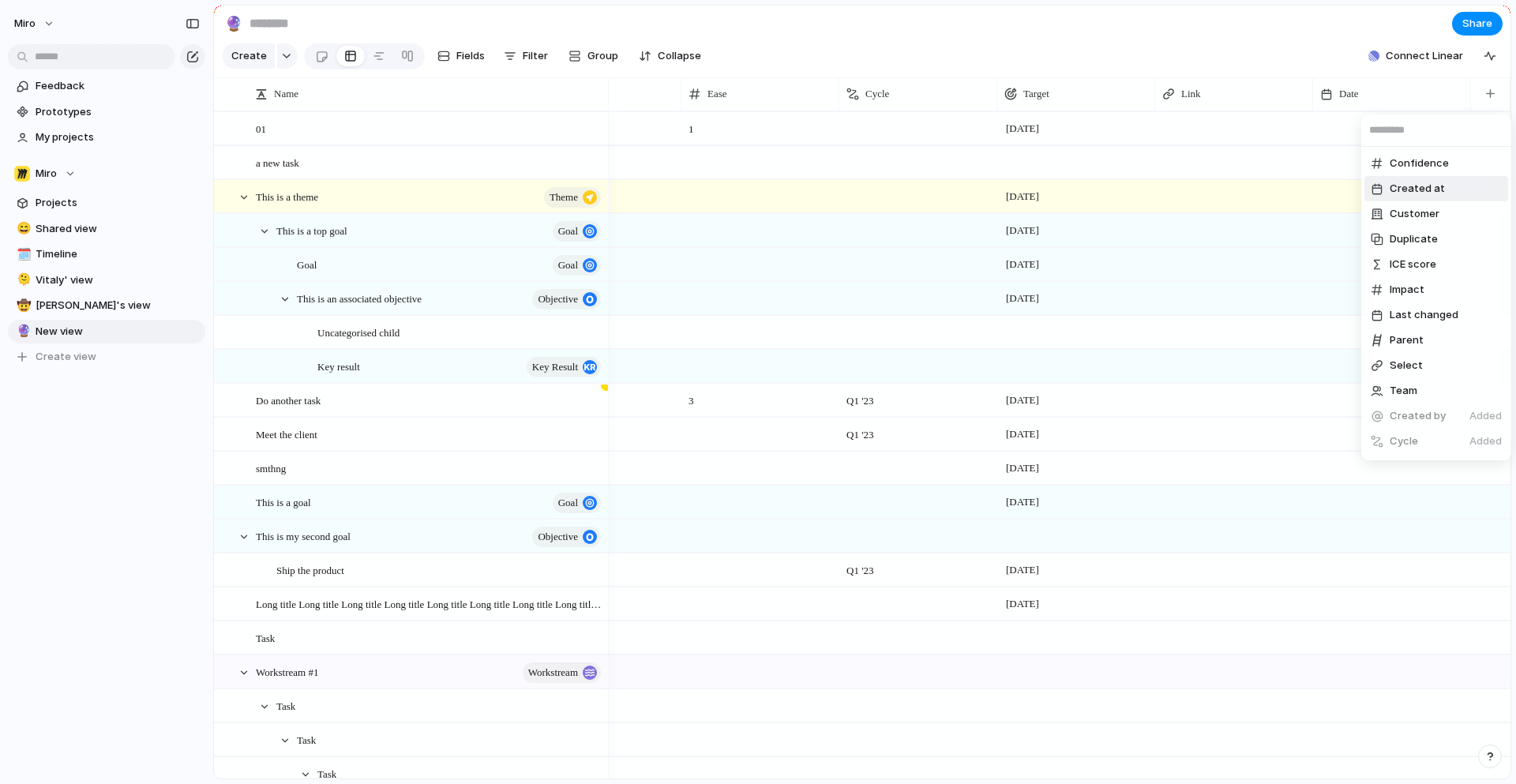
click at [1429, 192] on span "Created at" at bounding box center [1417, 189] width 55 height 16
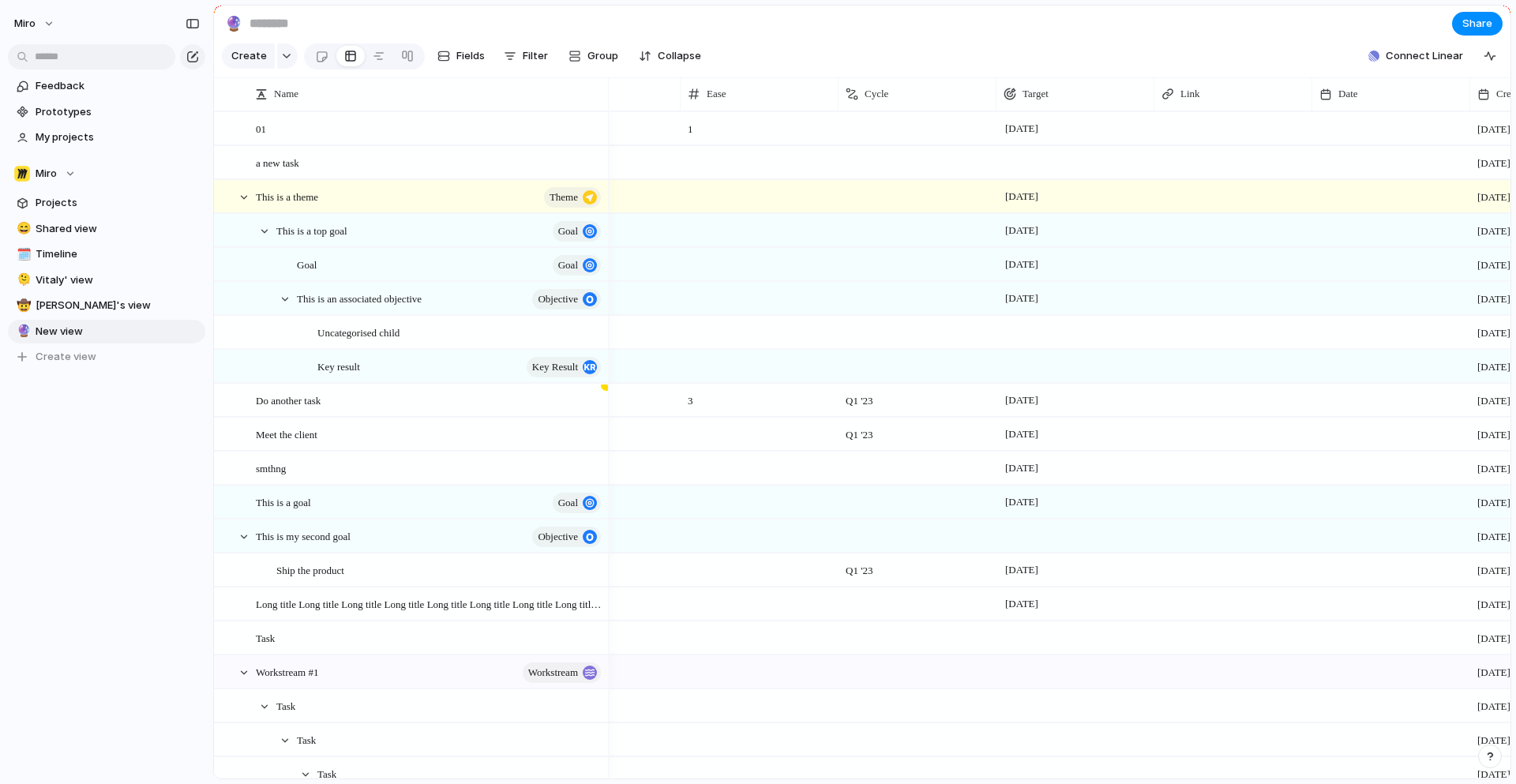
scroll to position [0, 1350]
